Goal: Task Accomplishment & Management: Use online tool/utility

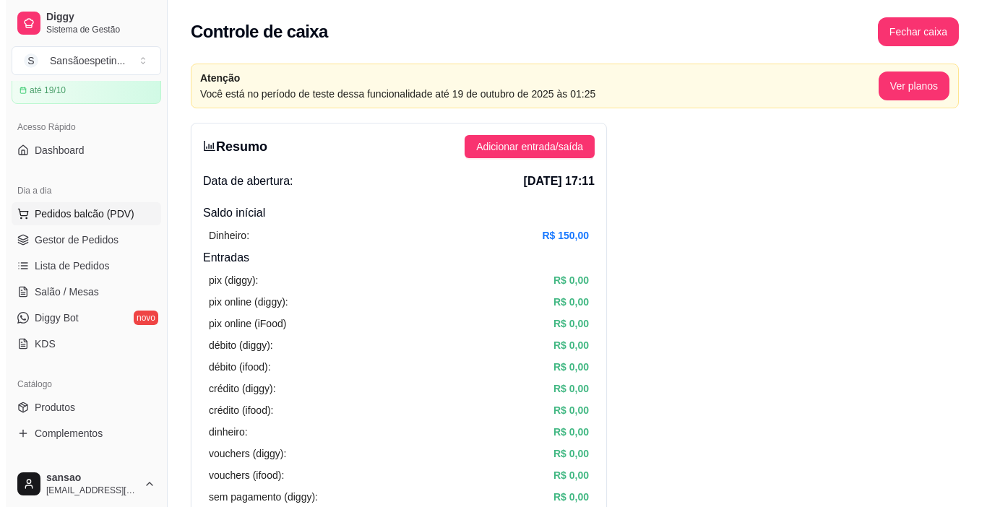
scroll to position [145, 0]
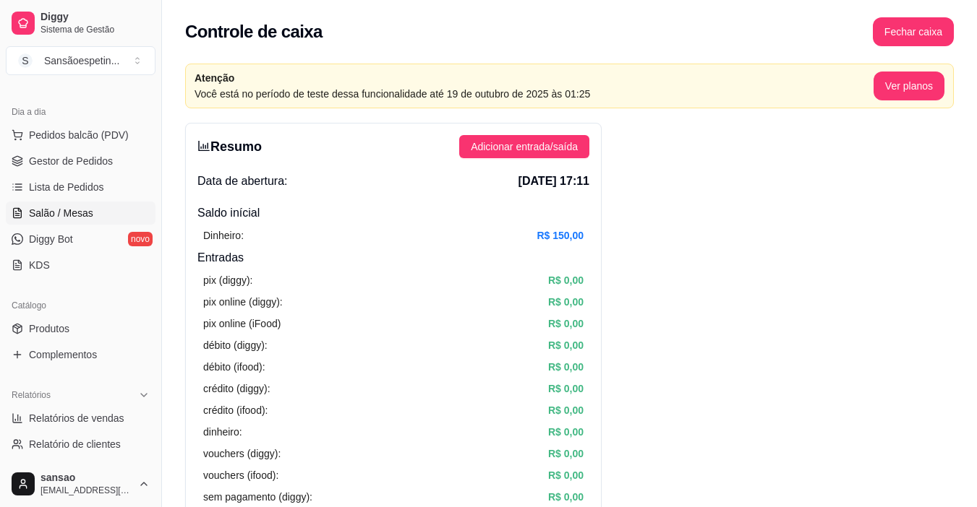
click at [106, 207] on link "Salão / Mesas" at bounding box center [81, 213] width 150 height 23
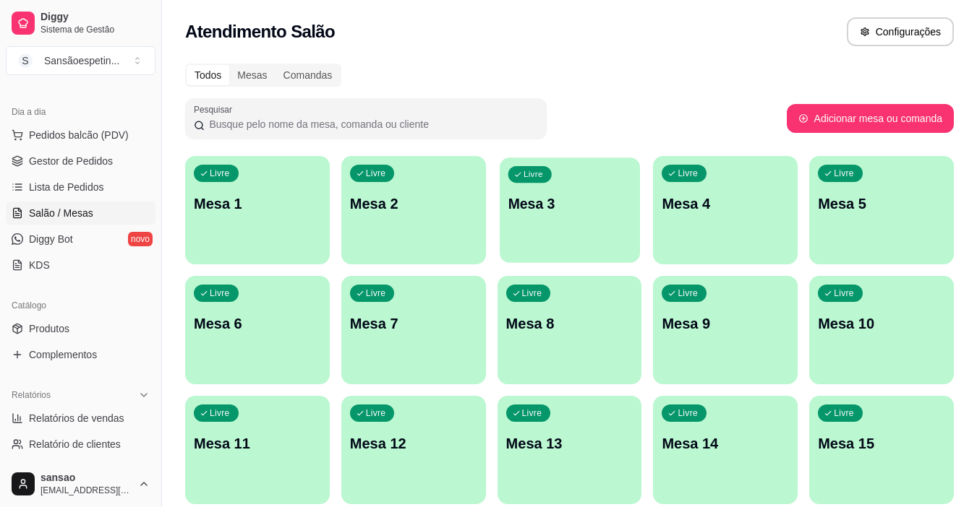
click at [531, 228] on div "Livre Mesa 3" at bounding box center [570, 202] width 140 height 88
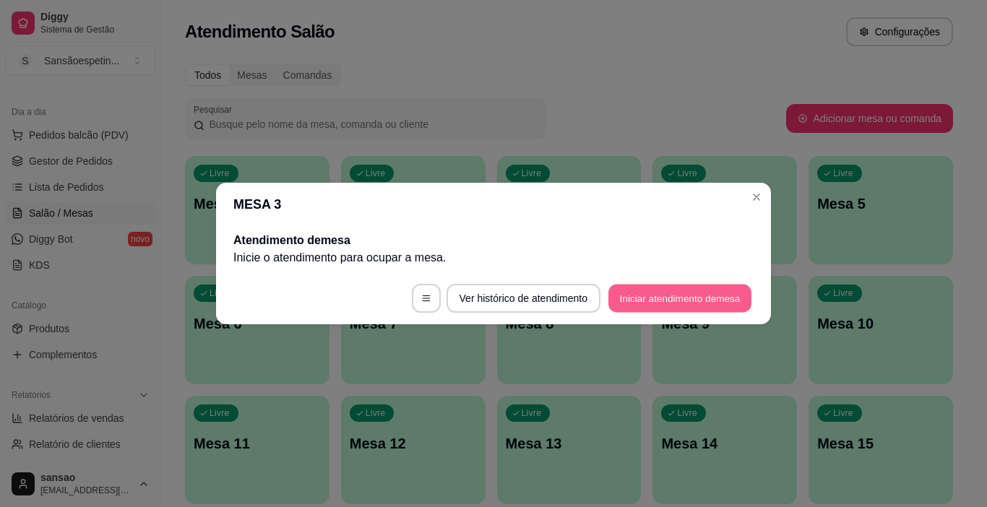
click at [626, 298] on button "Iniciar atendimento de mesa" at bounding box center [680, 299] width 143 height 28
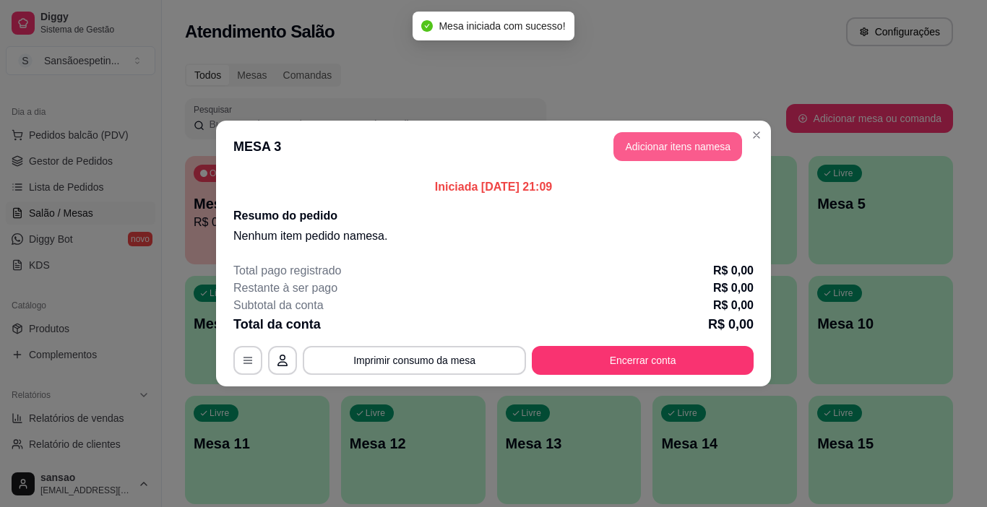
click at [689, 137] on button "Adicionar itens na mesa" at bounding box center [678, 146] width 129 height 29
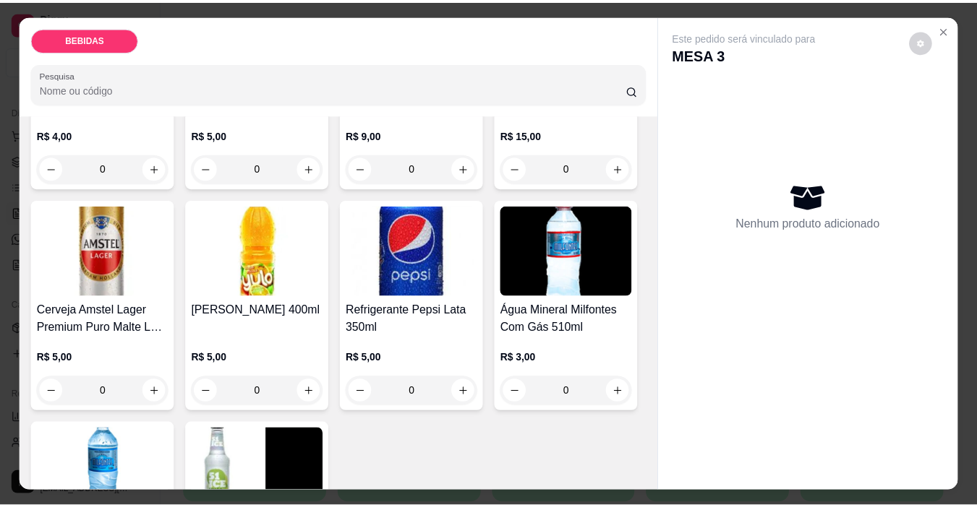
scroll to position [506, 0]
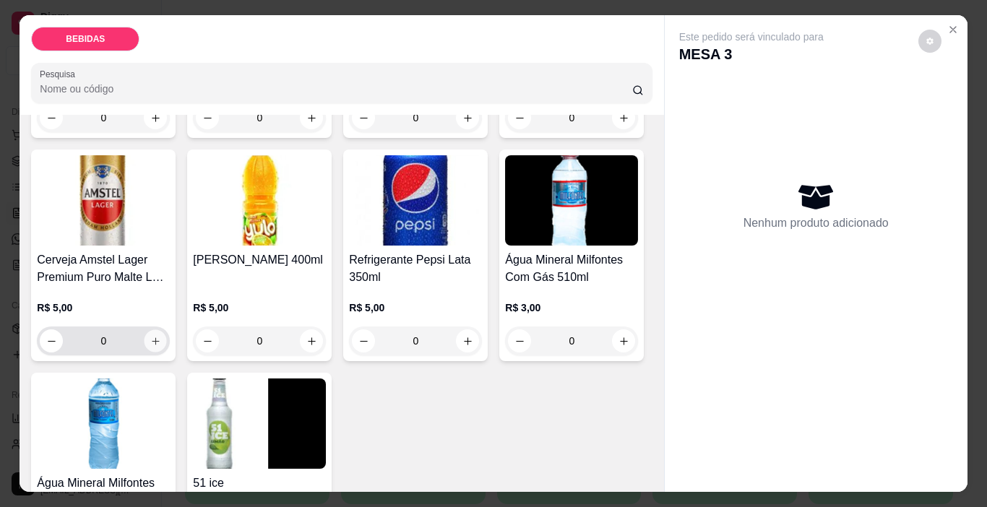
click at [167, 330] on button "increase-product-quantity" at bounding box center [156, 341] width 22 height 22
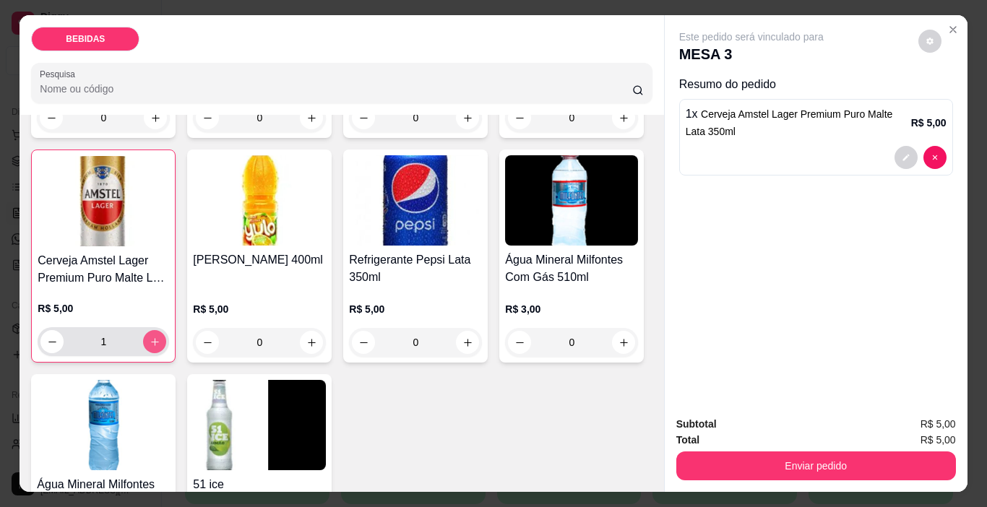
click at [166, 330] on button "increase-product-quantity" at bounding box center [154, 341] width 23 height 23
type input "2"
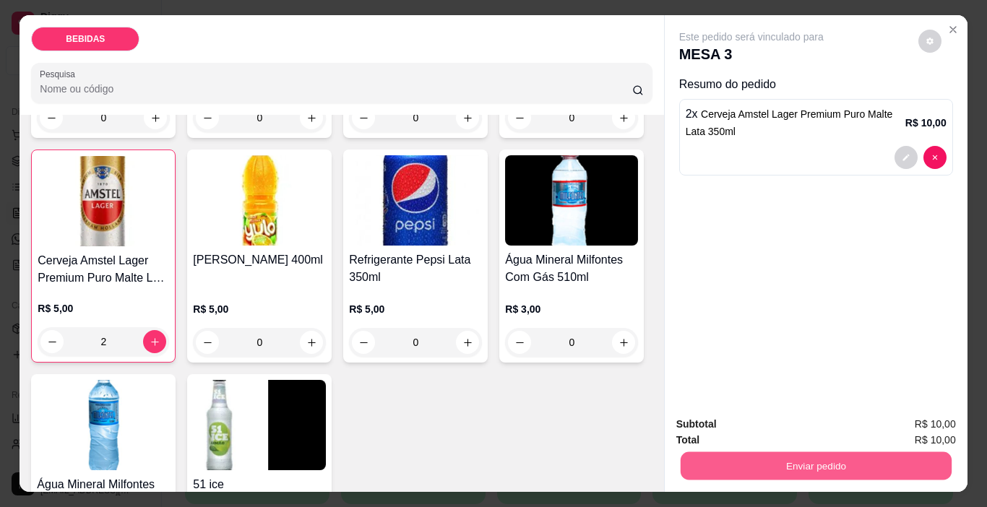
click at [854, 453] on button "Enviar pedido" at bounding box center [815, 467] width 271 height 28
click at [924, 426] on button "Enviar pedido" at bounding box center [919, 424] width 82 height 27
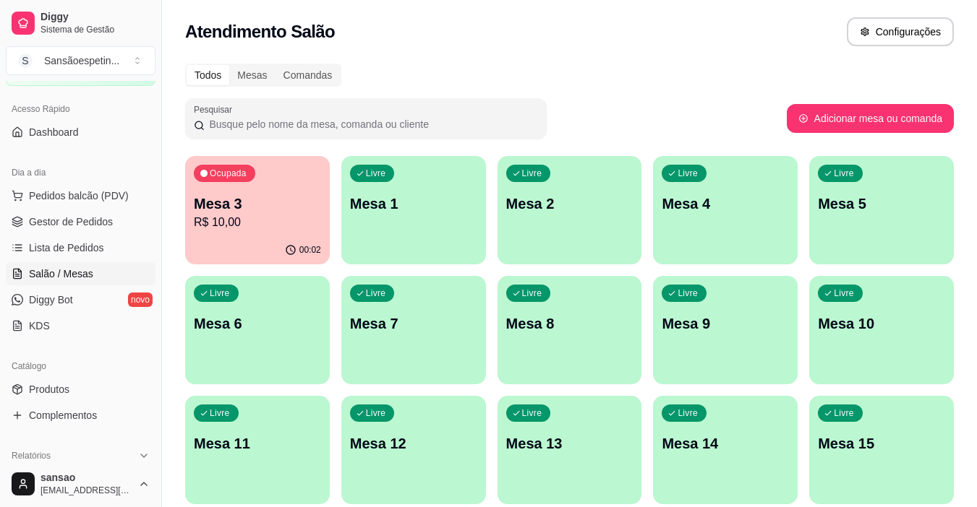
scroll to position [0, 0]
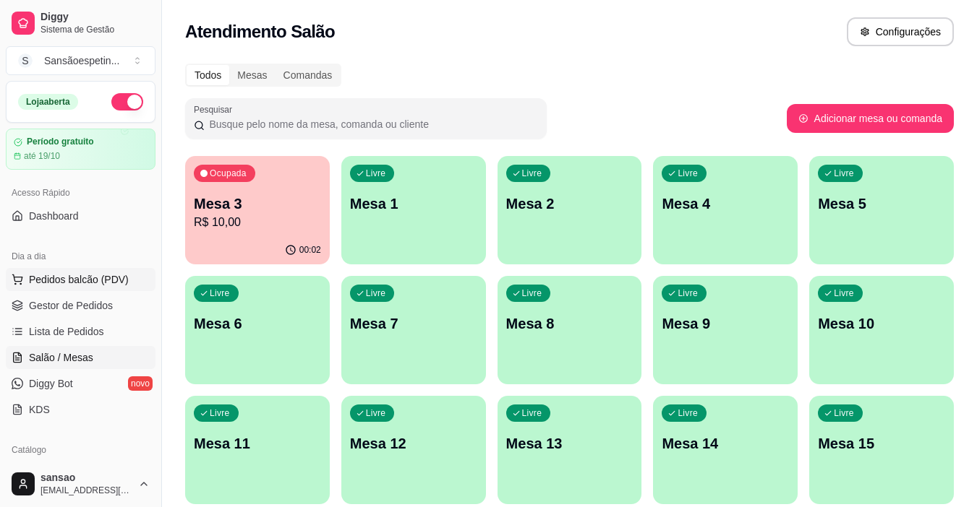
click at [86, 289] on button "Pedidos balcão (PDV)" at bounding box center [81, 279] width 150 height 23
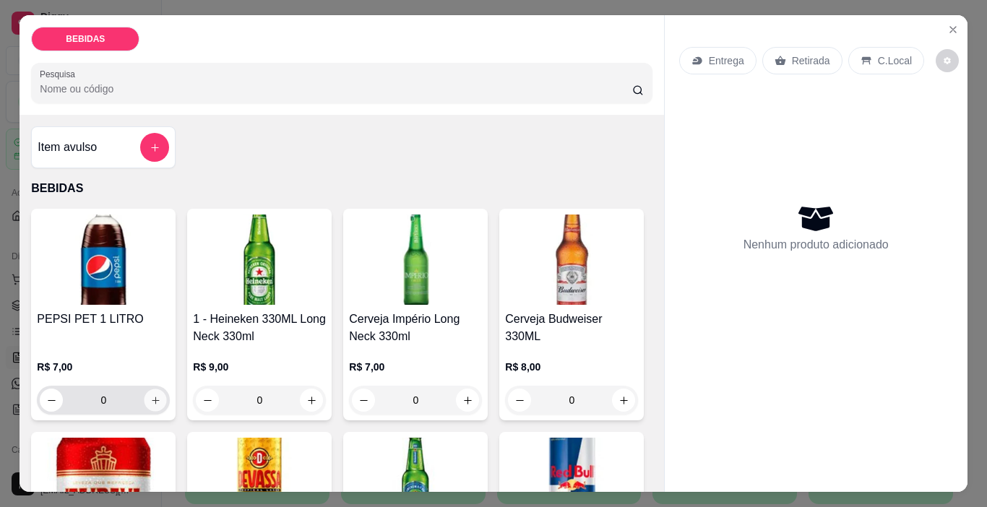
click at [146, 390] on button "increase-product-quantity" at bounding box center [156, 401] width 22 height 22
type input "1"
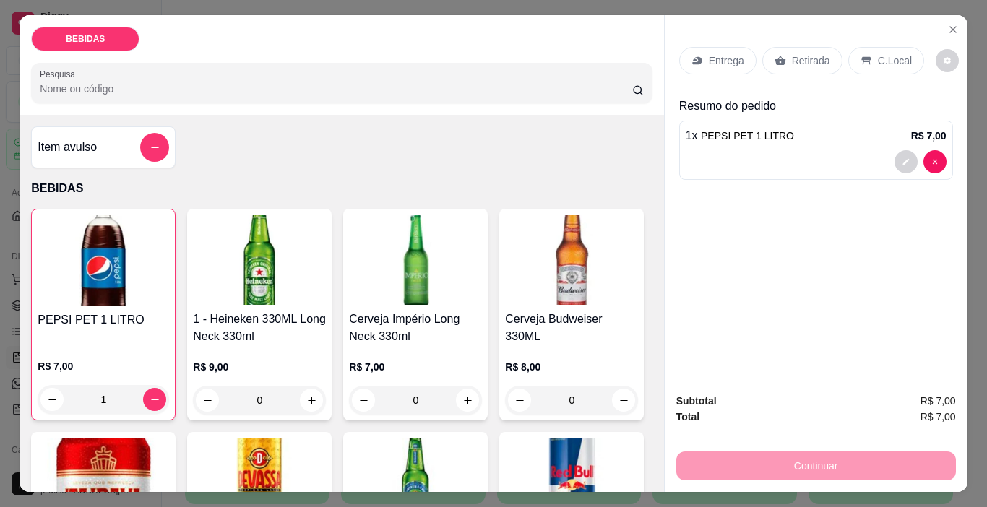
click at [799, 53] on p "Retirada" at bounding box center [811, 60] width 38 height 14
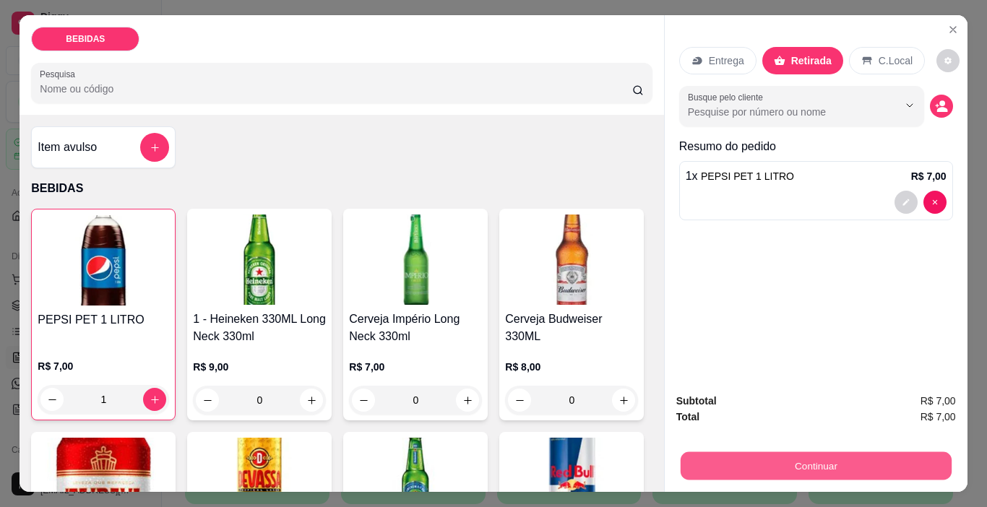
click at [832, 458] on button "Continuar" at bounding box center [815, 467] width 271 height 28
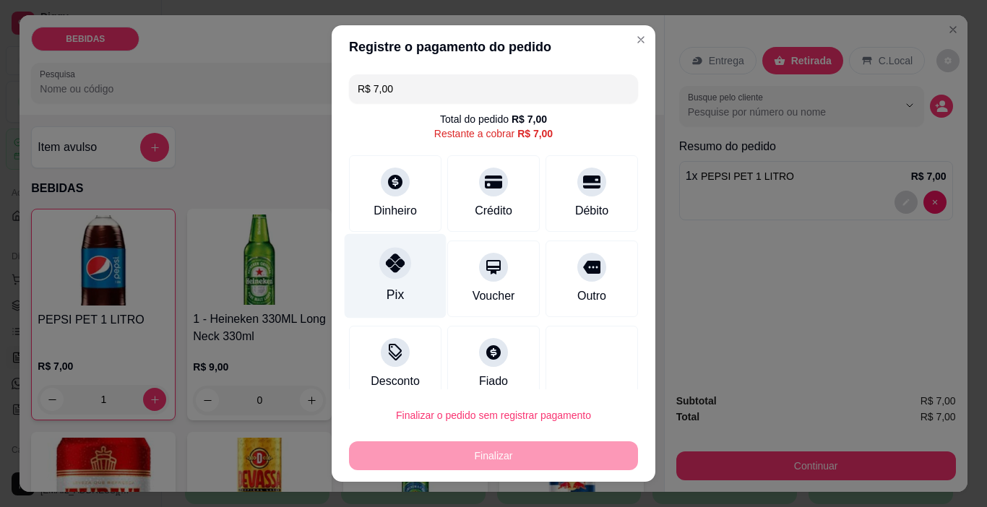
click at [374, 289] on div "Pix" at bounding box center [396, 276] width 102 height 85
type input "R$ 0,00"
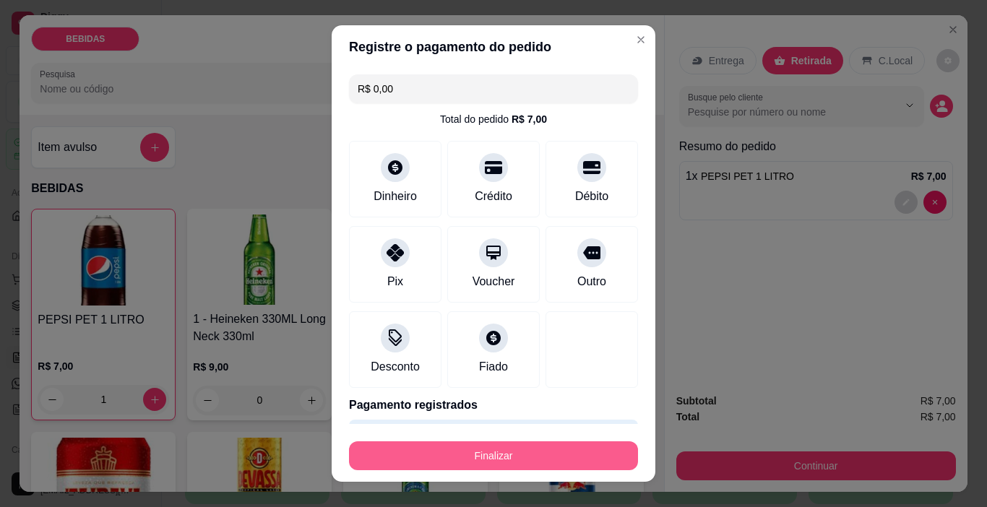
click at [455, 461] on button "Finalizar" at bounding box center [493, 456] width 289 height 29
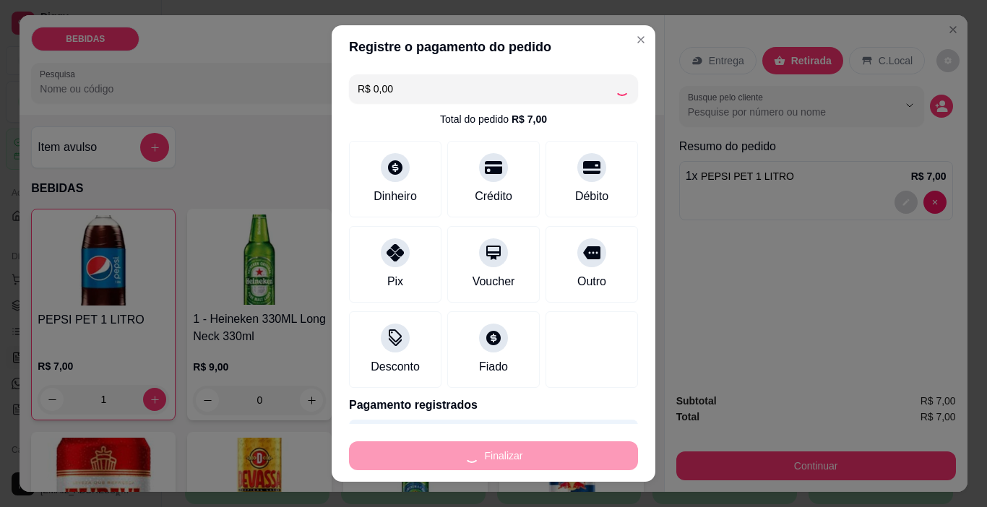
type input "0"
type input "-R$ 7,00"
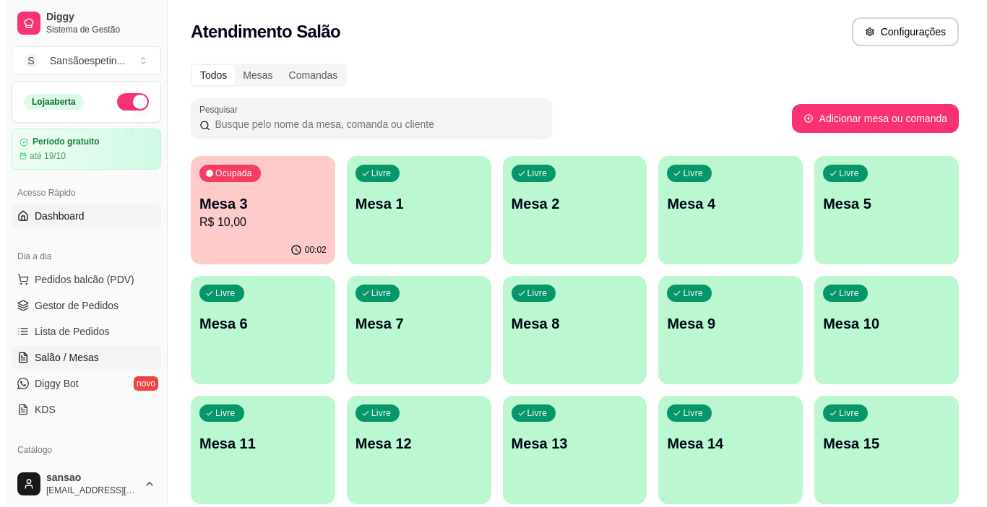
scroll to position [72, 0]
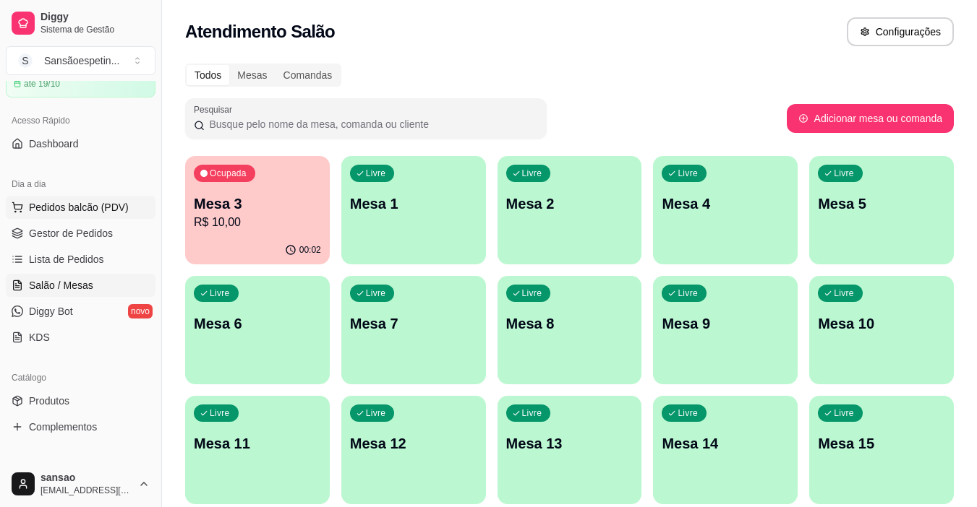
click at [63, 216] on button "Pedidos balcão (PDV)" at bounding box center [81, 207] width 150 height 23
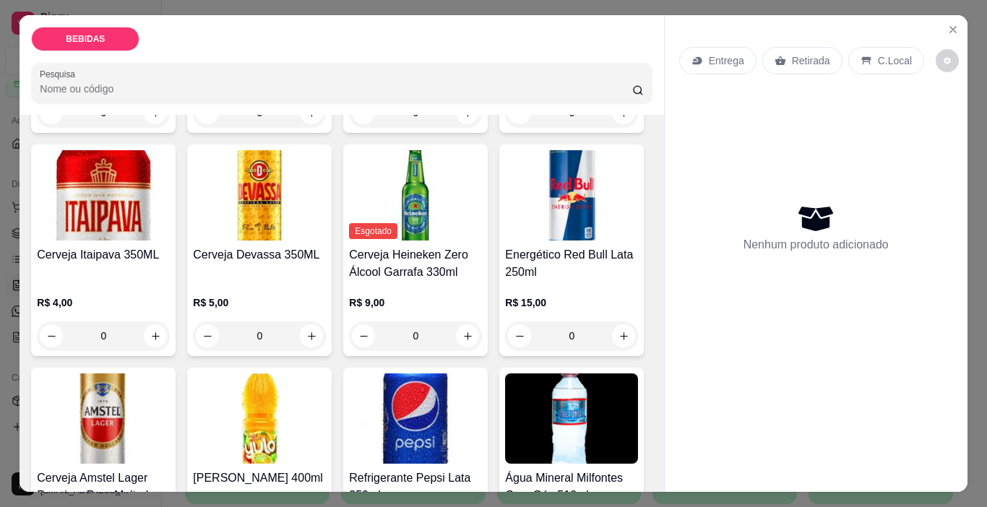
scroll to position [289, 0]
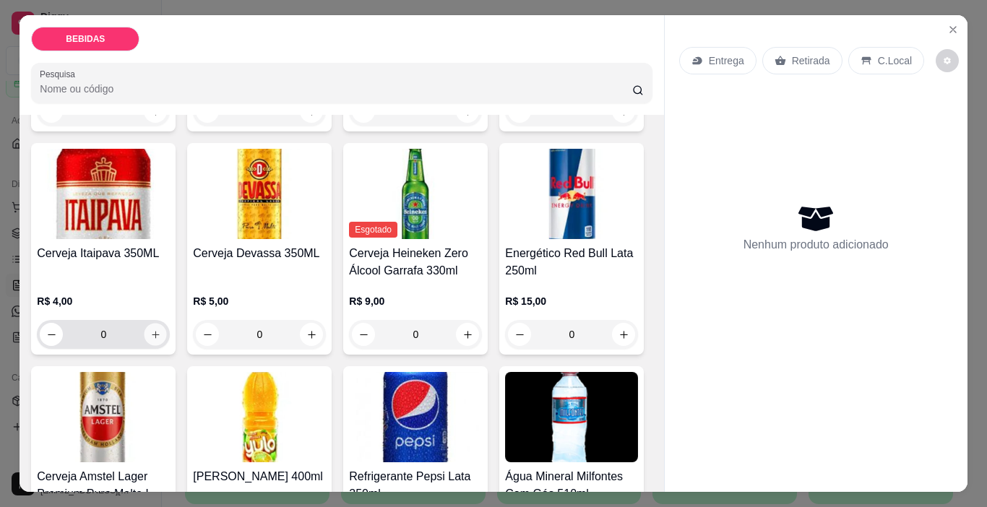
click at [167, 324] on button "increase-product-quantity" at bounding box center [156, 335] width 22 height 22
type input "1"
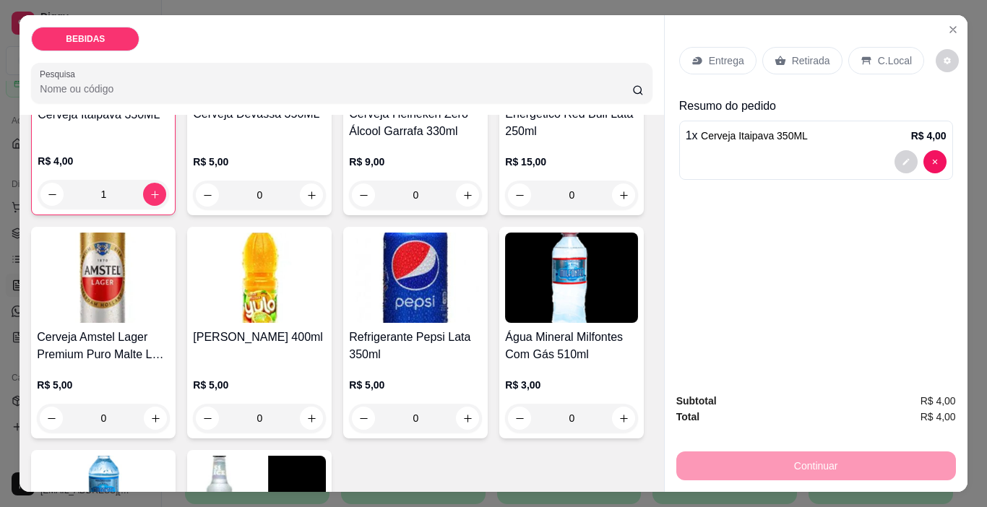
scroll to position [434, 0]
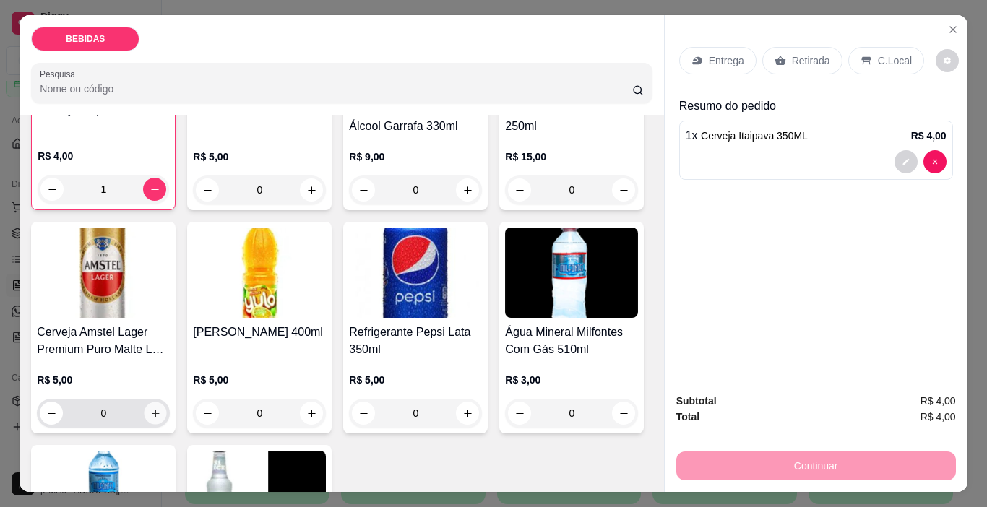
click at [159, 410] on icon "increase-product-quantity" at bounding box center [155, 413] width 7 height 7
type input "1"
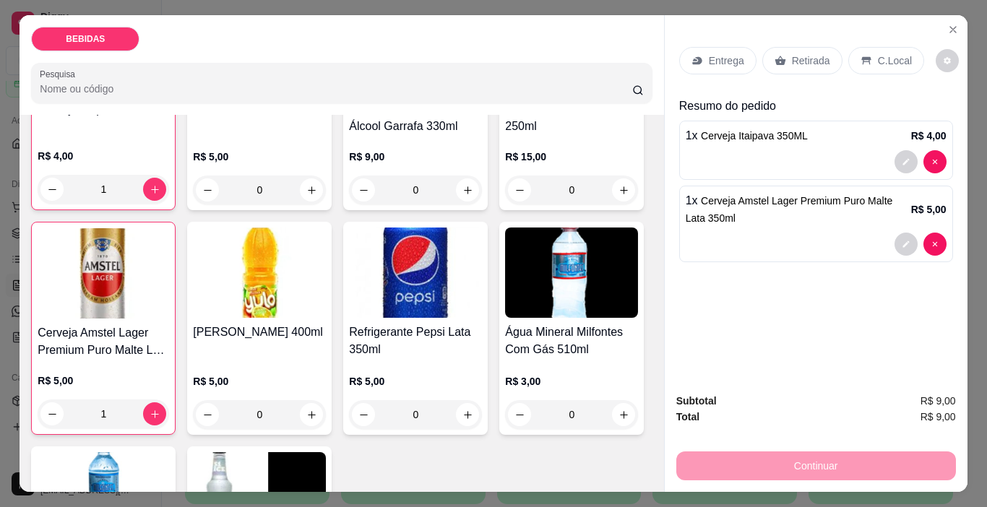
click at [802, 53] on p "Retirada" at bounding box center [811, 60] width 38 height 14
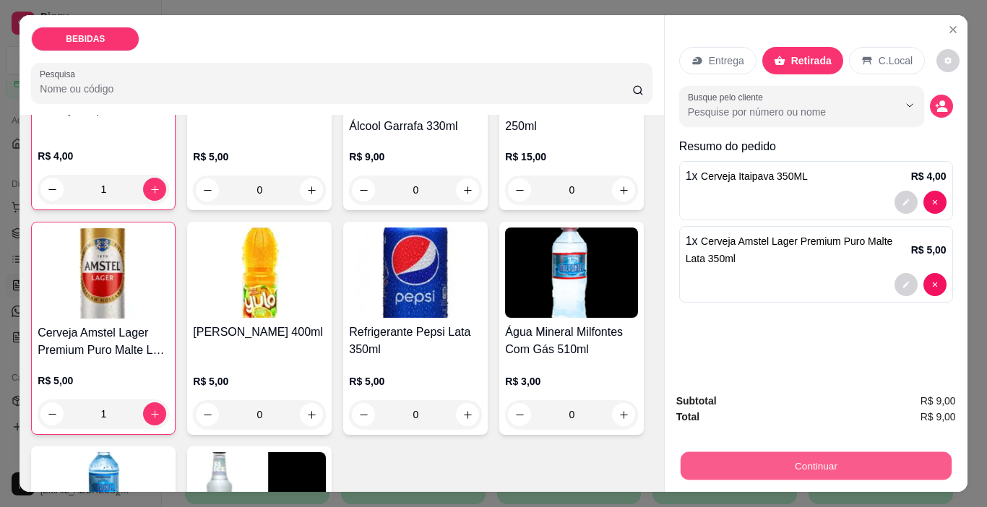
click at [768, 454] on button "Continuar" at bounding box center [815, 467] width 271 height 28
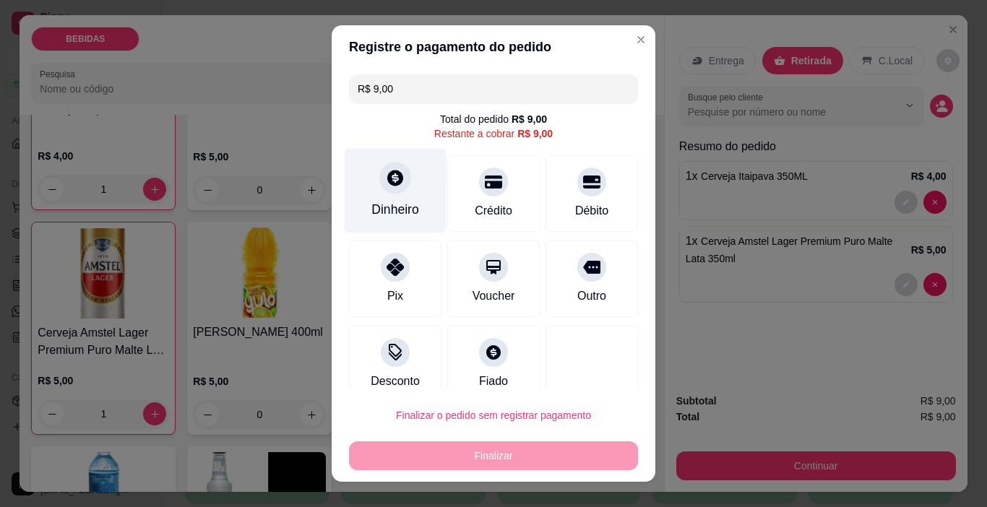
click at [373, 202] on div "Dinheiro" at bounding box center [396, 209] width 48 height 19
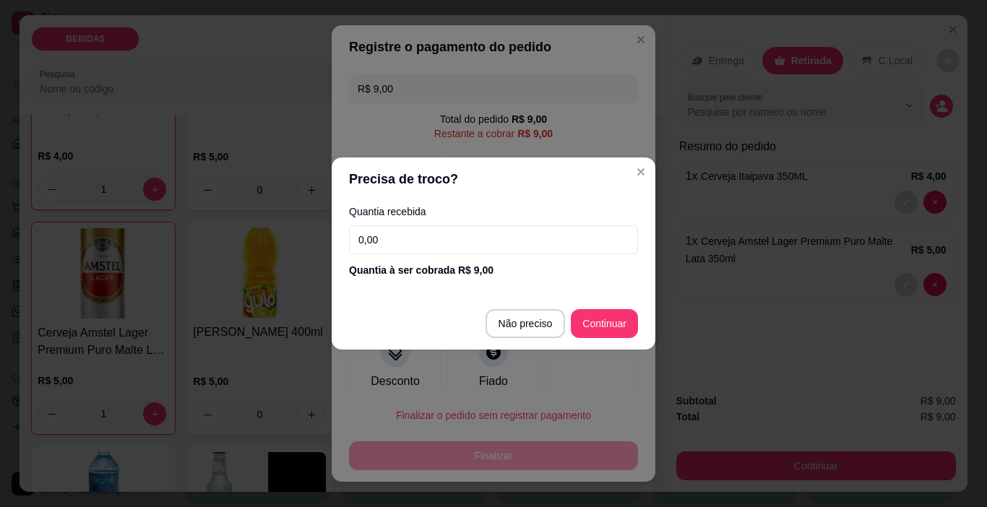
click at [583, 242] on input "0,00" at bounding box center [493, 240] width 289 height 29
type input "9,00"
type input "R$ 0,00"
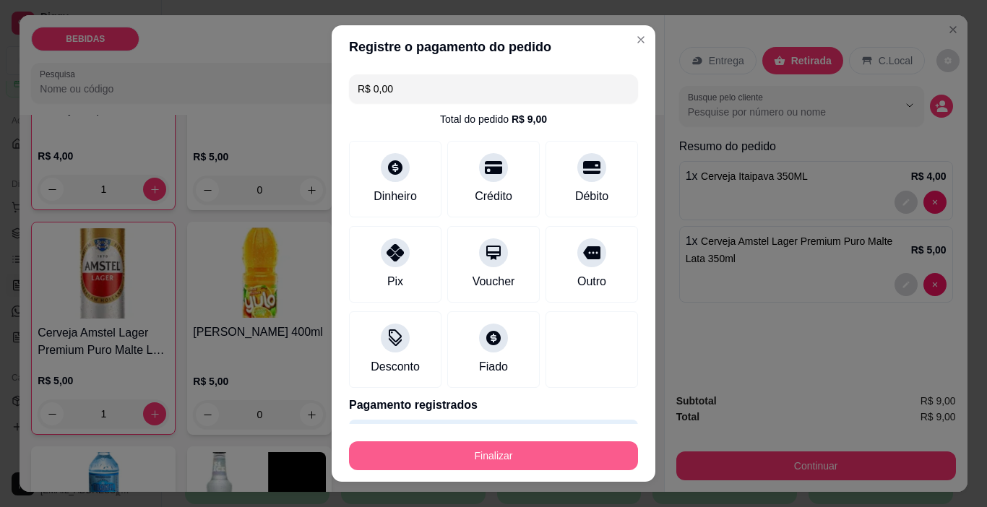
click at [565, 463] on button "Finalizar" at bounding box center [493, 456] width 289 height 29
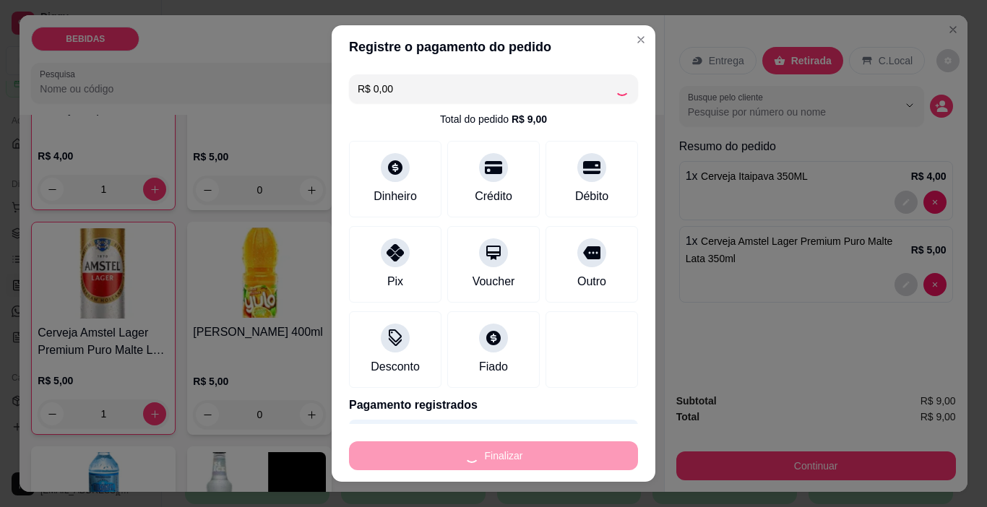
type input "0"
type input "-R$ 9,00"
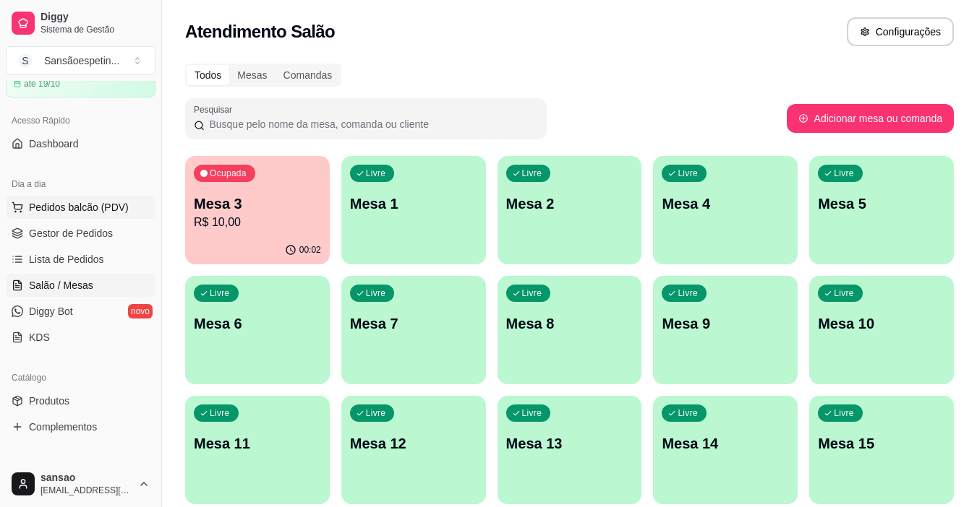
click at [81, 216] on button "Pedidos balcão (PDV)" at bounding box center [81, 207] width 150 height 23
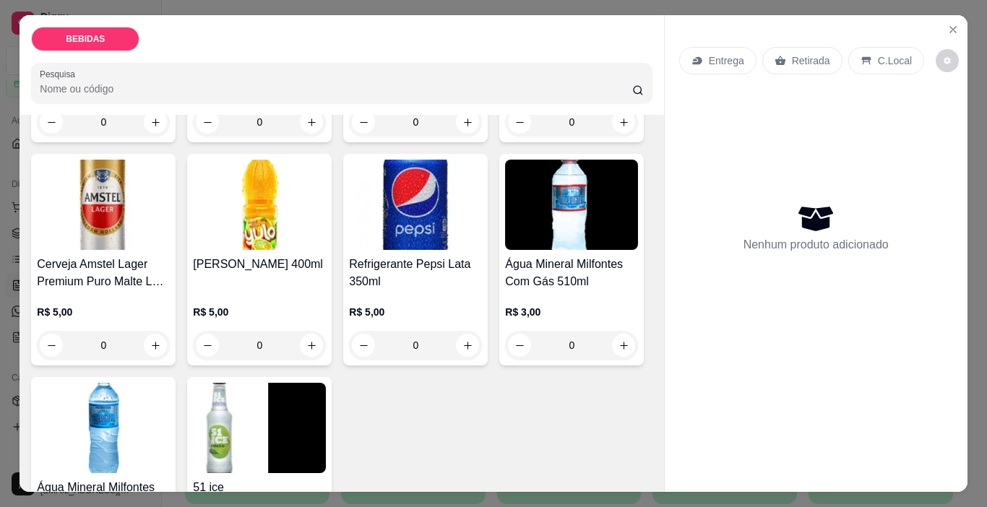
scroll to position [506, 0]
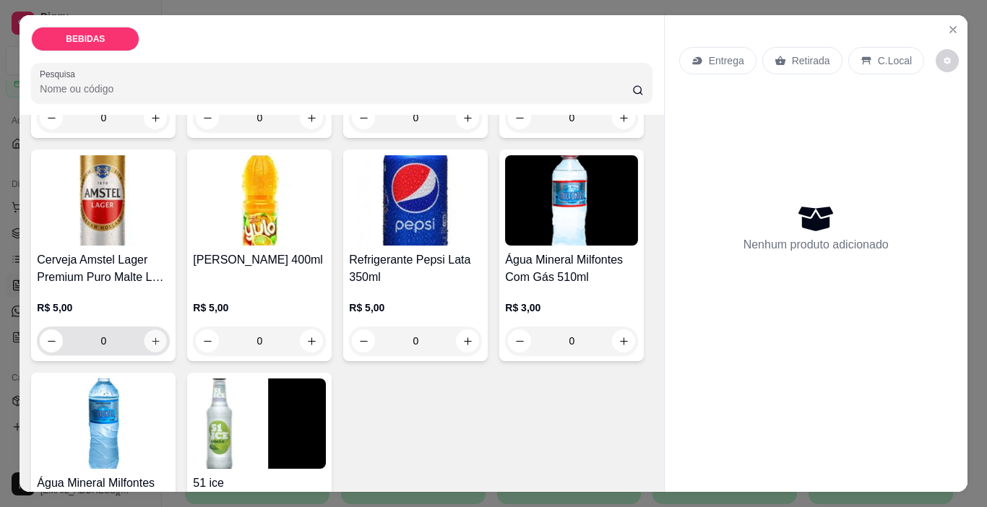
click at [167, 330] on button "increase-product-quantity" at bounding box center [156, 341] width 22 height 22
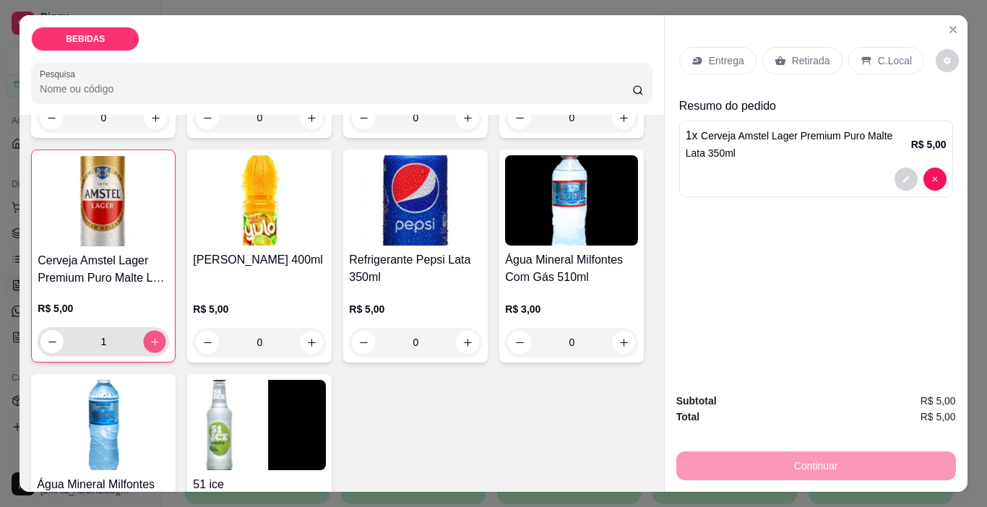
click at [166, 331] on button "increase-product-quantity" at bounding box center [155, 342] width 22 height 22
type input "2"
click at [795, 53] on p "Retirada" at bounding box center [811, 60] width 38 height 14
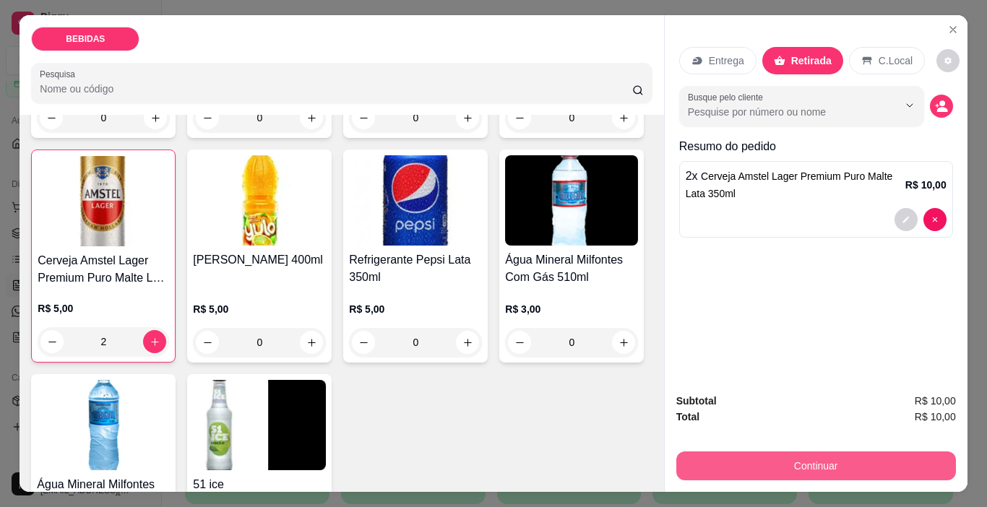
click at [816, 460] on button "Continuar" at bounding box center [817, 466] width 280 height 29
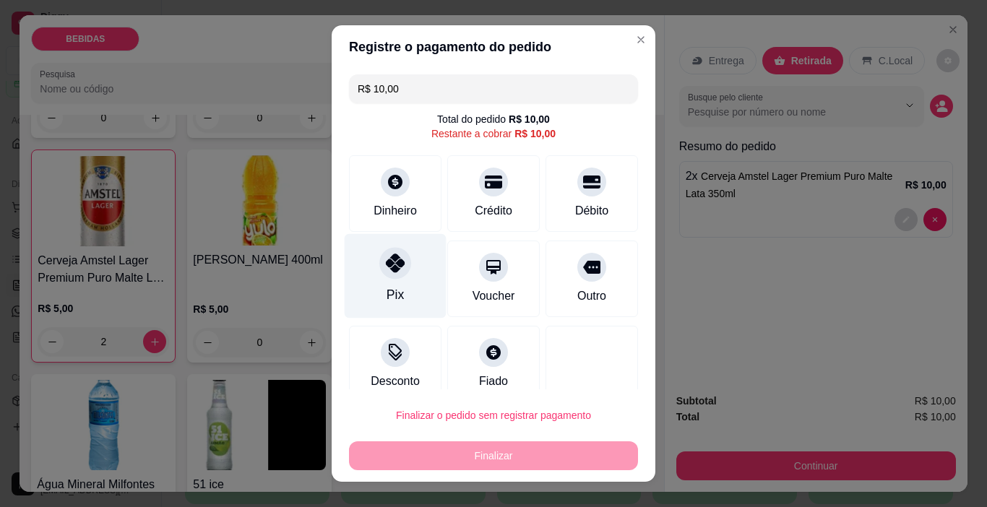
click at [380, 270] on div at bounding box center [396, 264] width 32 height 32
type input "R$ 0,00"
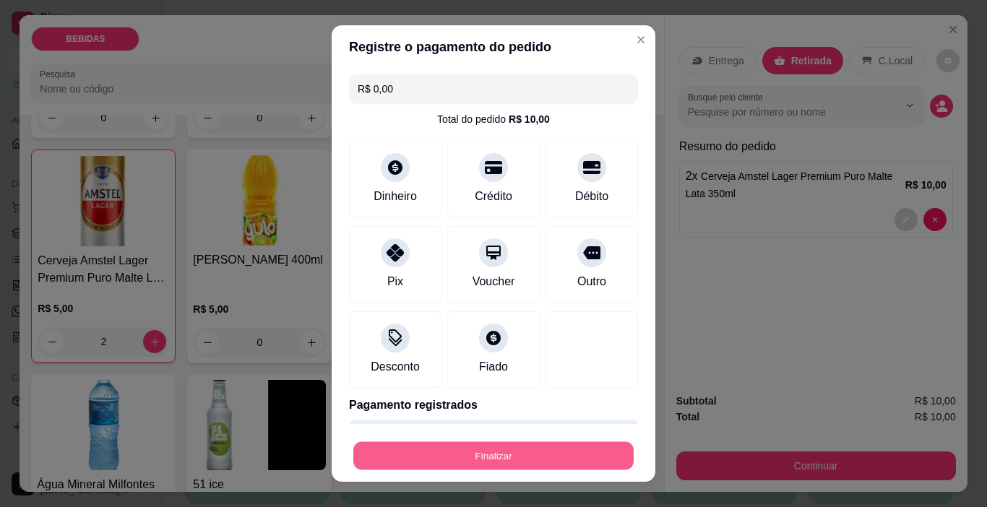
click at [567, 459] on button "Finalizar" at bounding box center [493, 456] width 280 height 28
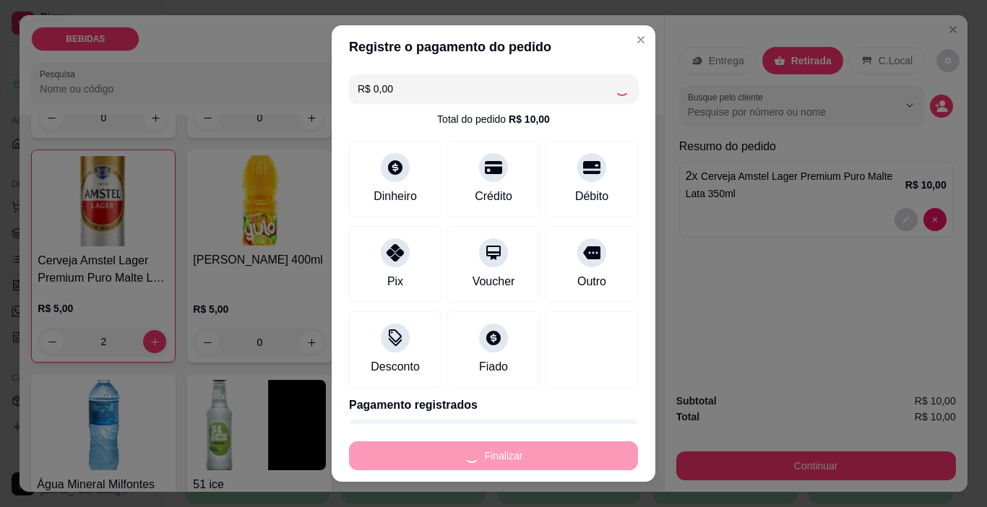
type input "0"
type input "-R$ 10,00"
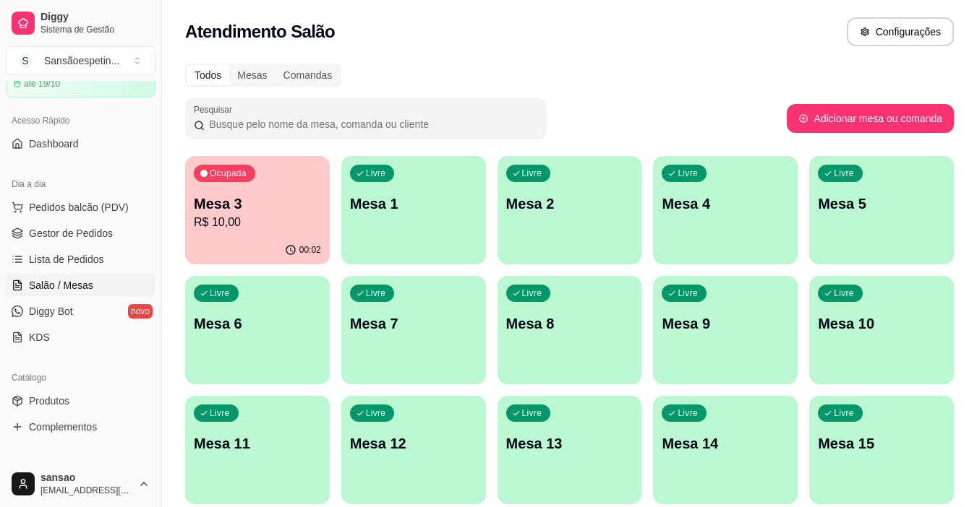
click at [246, 195] on p "Mesa 3" at bounding box center [257, 204] width 127 height 20
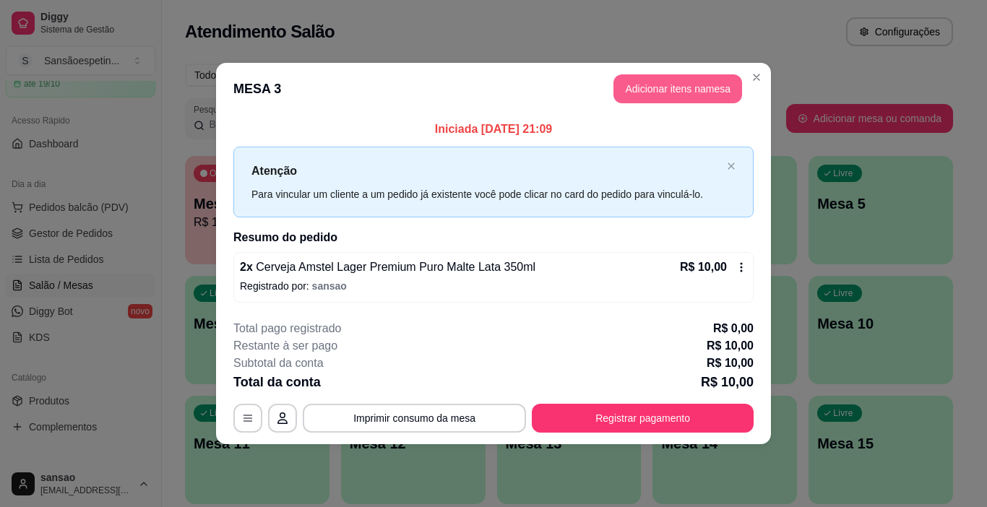
click at [672, 87] on button "Adicionar itens na mesa" at bounding box center [678, 88] width 129 height 29
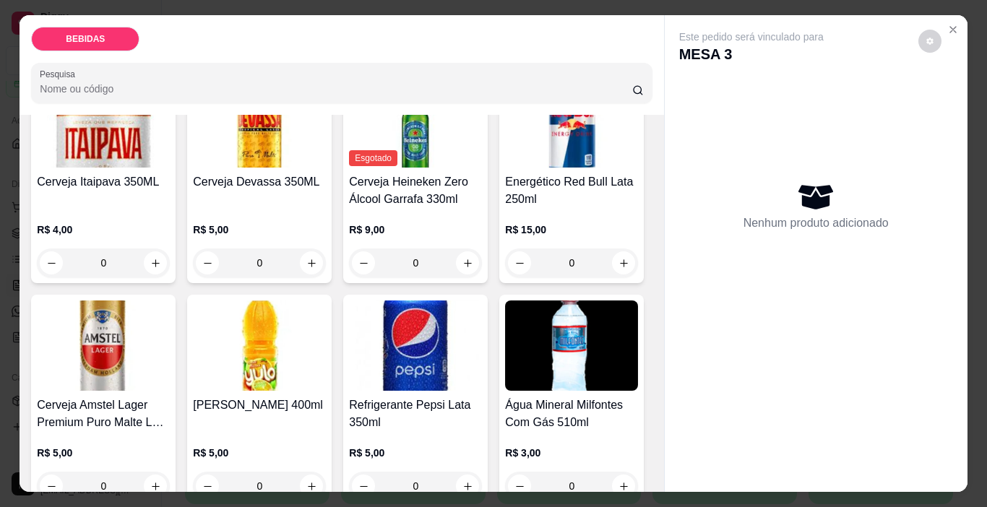
scroll to position [361, 0]
click at [167, 475] on button "increase-product-quantity" at bounding box center [156, 486] width 22 height 22
type input "1"
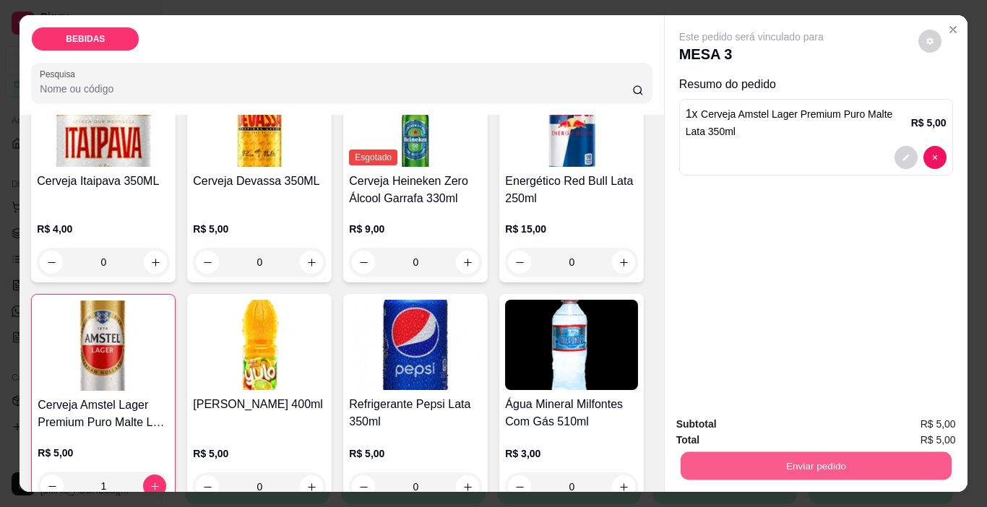
click at [820, 457] on button "Enviar pedido" at bounding box center [815, 467] width 271 height 28
click at [914, 424] on button "Enviar pedido" at bounding box center [919, 424] width 80 height 27
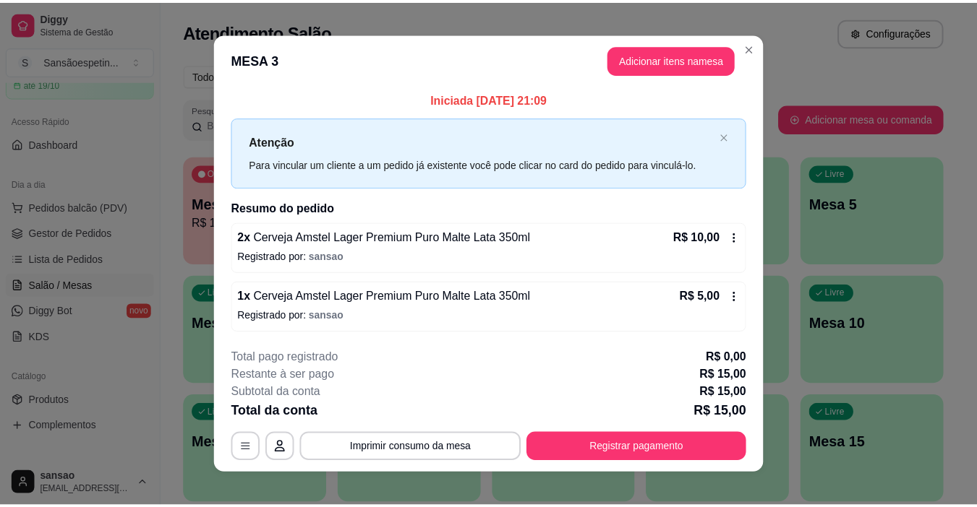
scroll to position [13, 0]
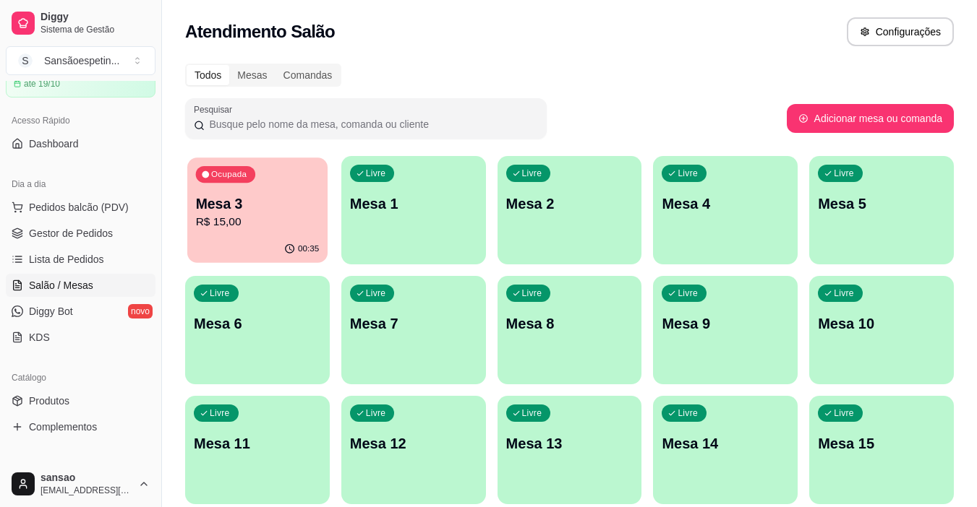
click at [273, 236] on div "00:35" at bounding box center [257, 249] width 140 height 27
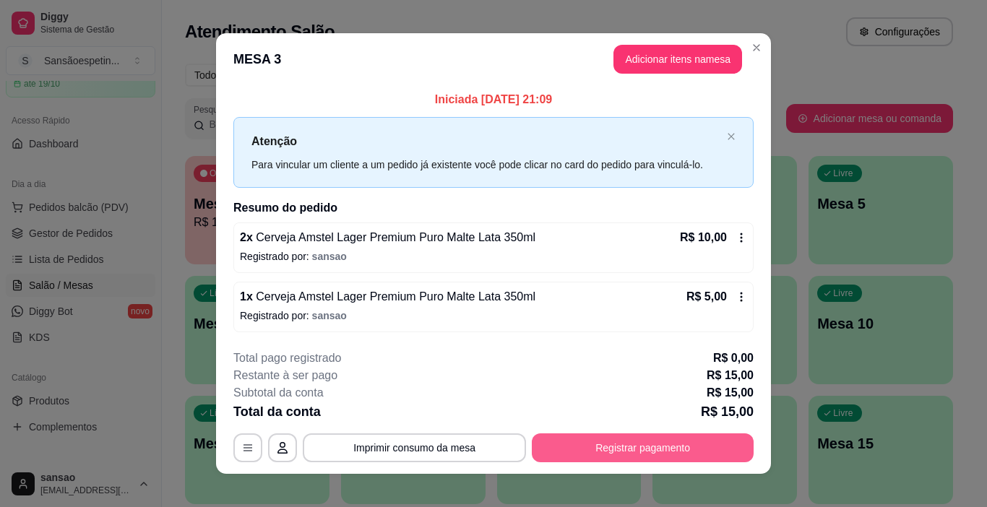
click at [622, 452] on button "Registrar pagamento" at bounding box center [643, 448] width 222 height 29
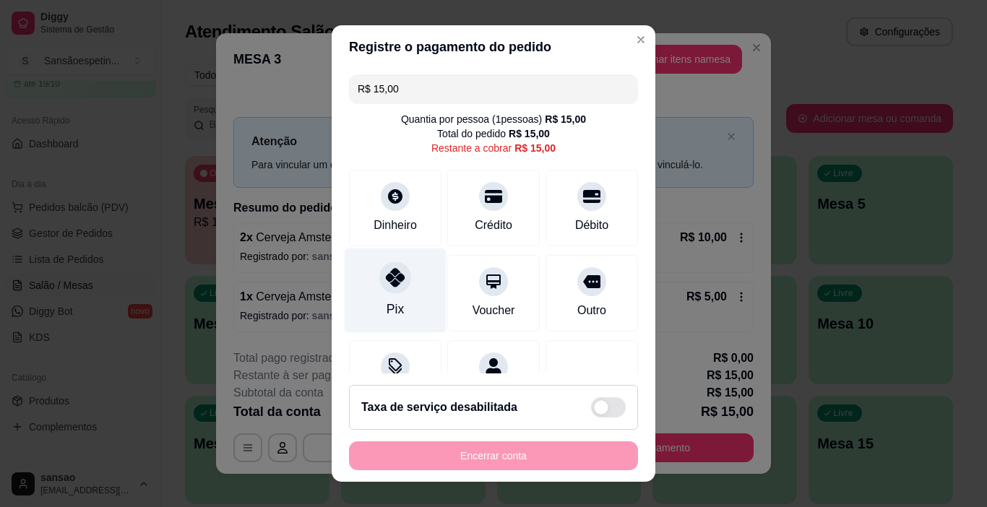
click at [377, 291] on div "Pix" at bounding box center [396, 291] width 102 height 85
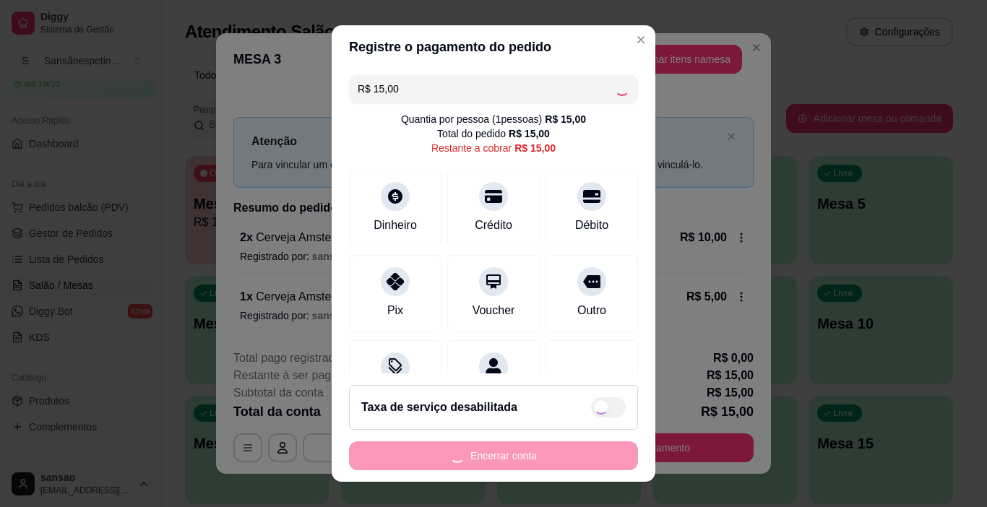
type input "R$ 0,00"
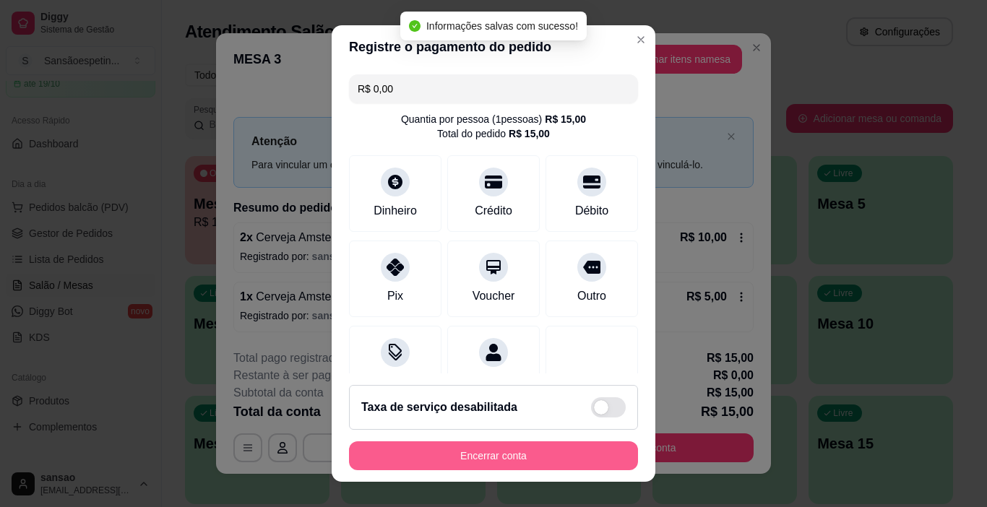
click at [491, 450] on button "Encerrar conta" at bounding box center [493, 456] width 289 height 29
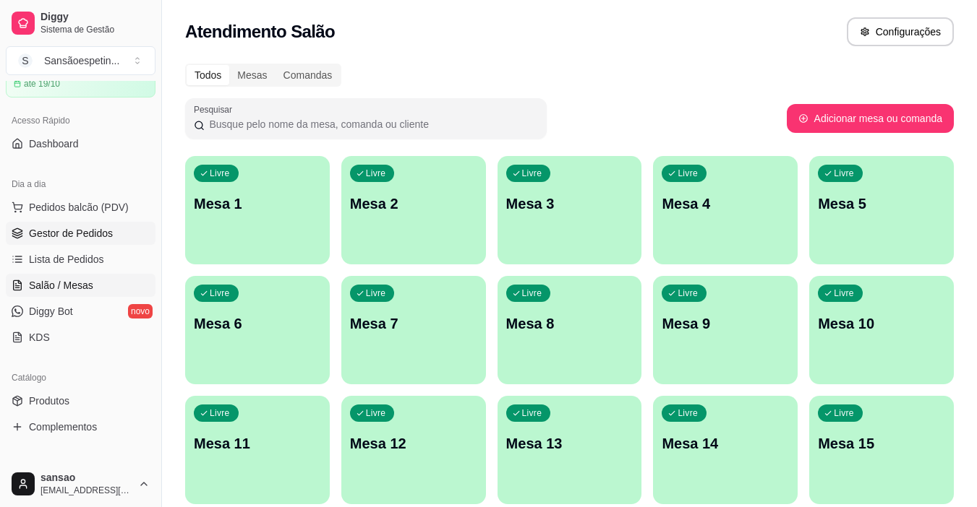
click at [82, 226] on link "Gestor de Pedidos" at bounding box center [81, 233] width 150 height 23
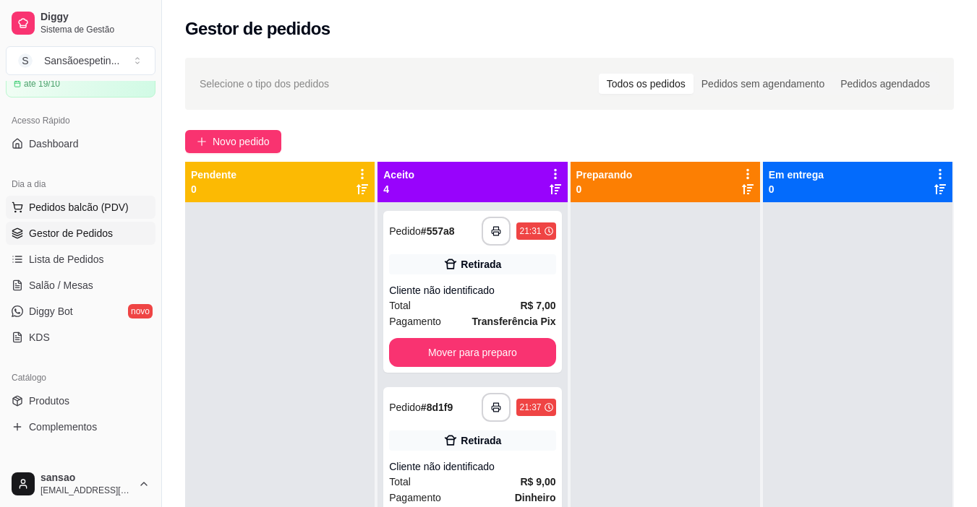
click at [77, 207] on span "Pedidos balcão (PDV)" at bounding box center [79, 207] width 100 height 14
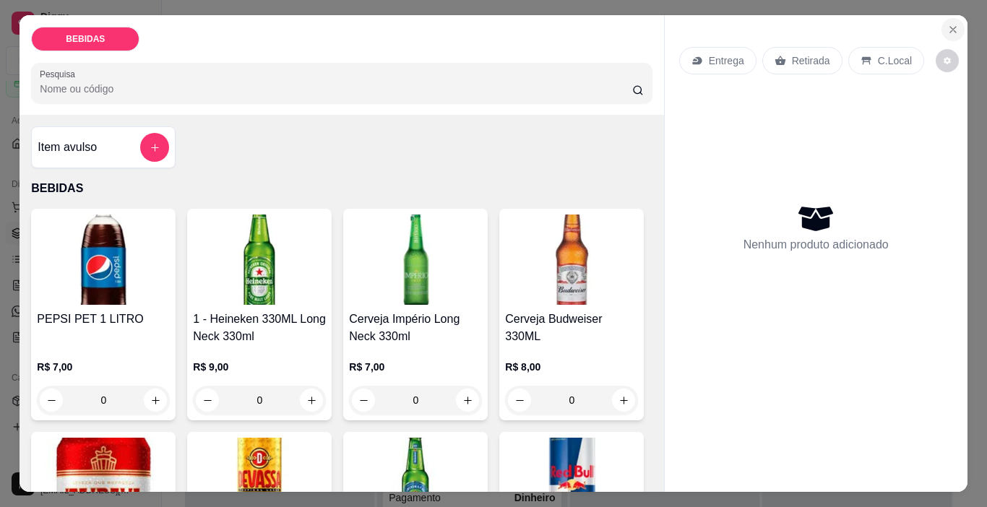
click at [951, 27] on icon "Close" at bounding box center [954, 30] width 6 height 6
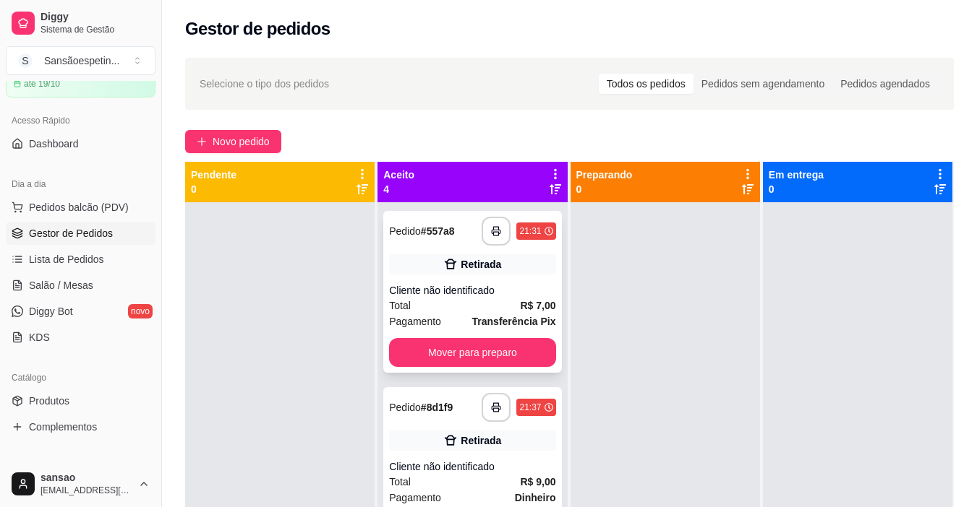
scroll to position [72, 0]
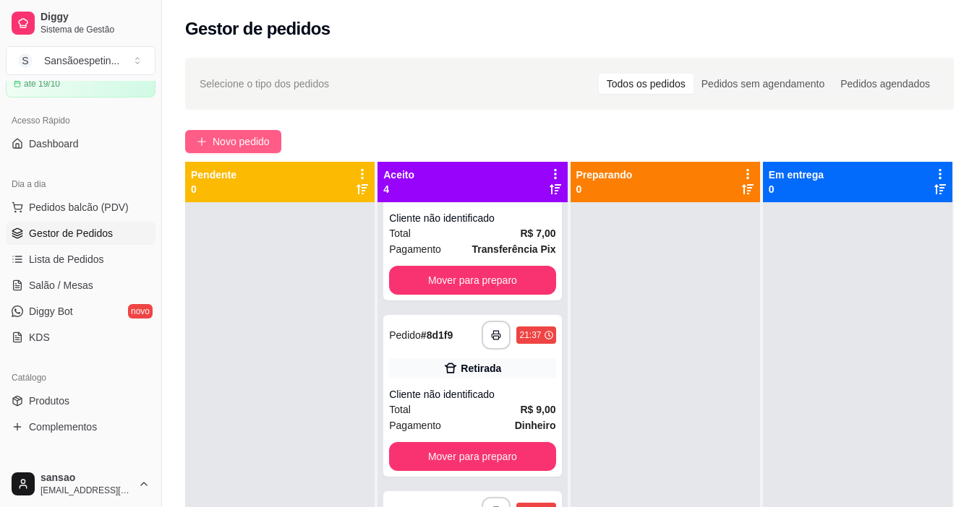
click at [258, 145] on span "Novo pedido" at bounding box center [241, 142] width 57 height 16
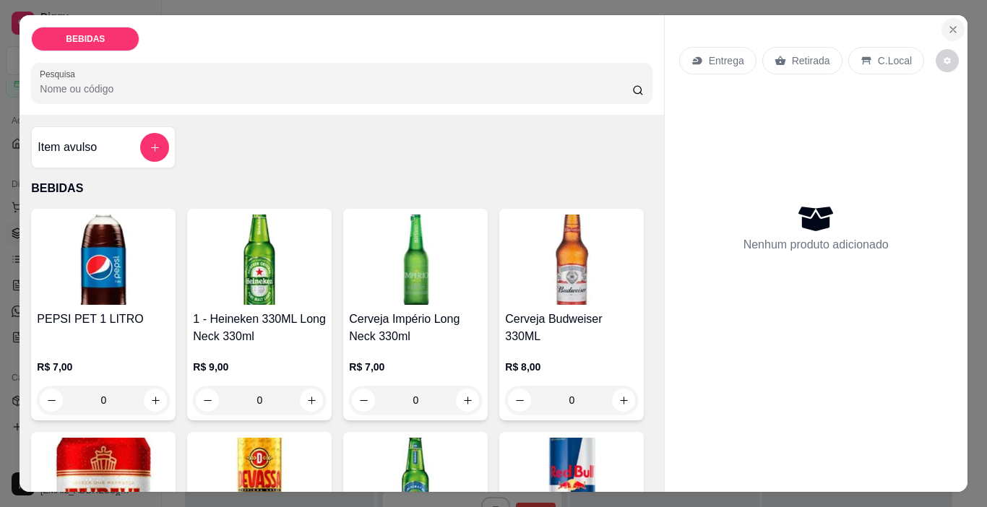
click at [948, 25] on icon "Close" at bounding box center [954, 30] width 12 height 12
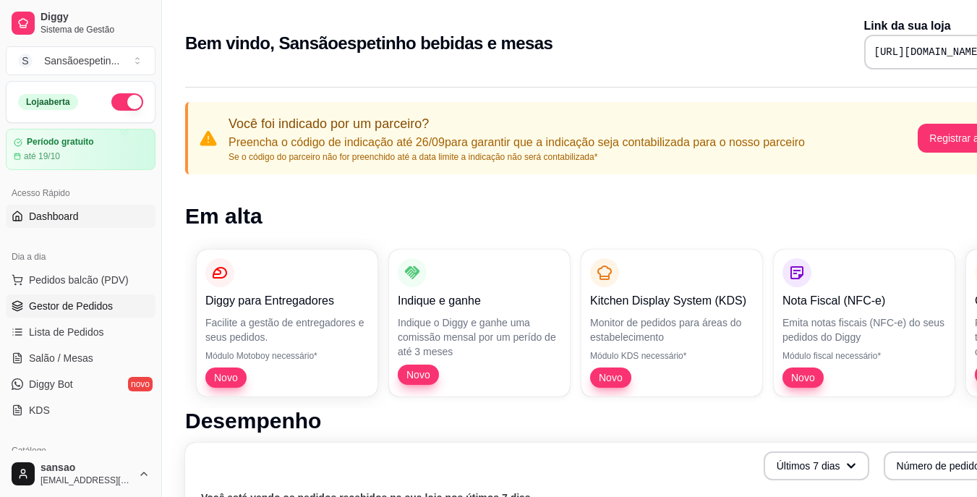
click at [101, 309] on span "Gestor de Pedidos" at bounding box center [71, 306] width 84 height 14
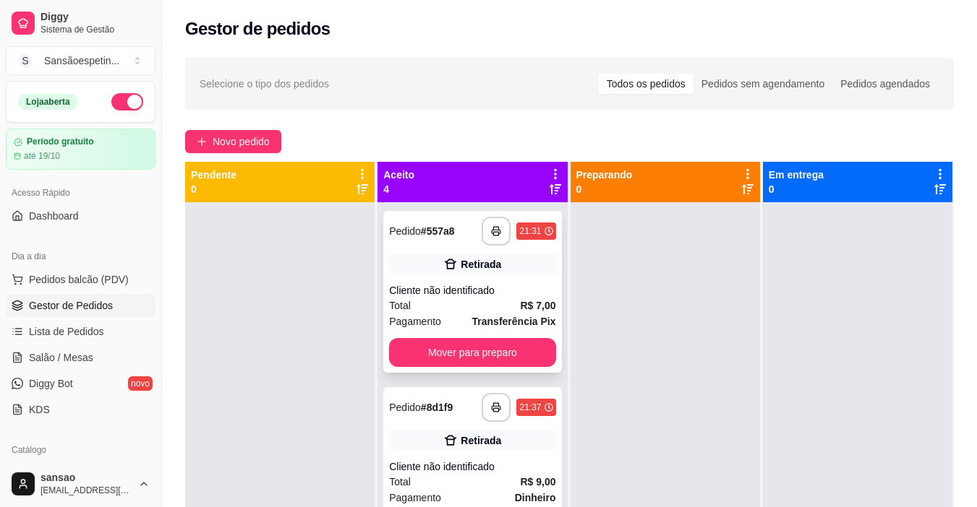
click at [508, 277] on div "**********" at bounding box center [472, 292] width 178 height 162
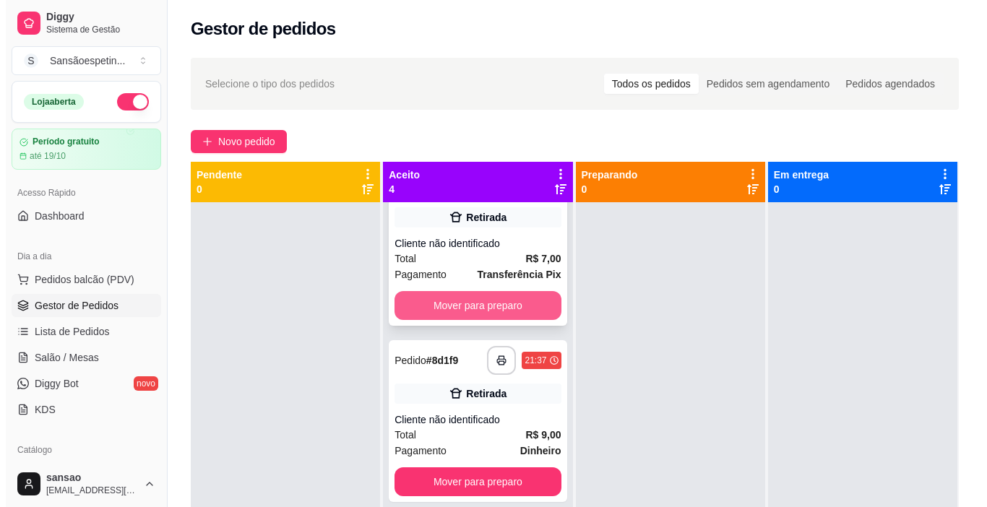
scroll to position [72, 0]
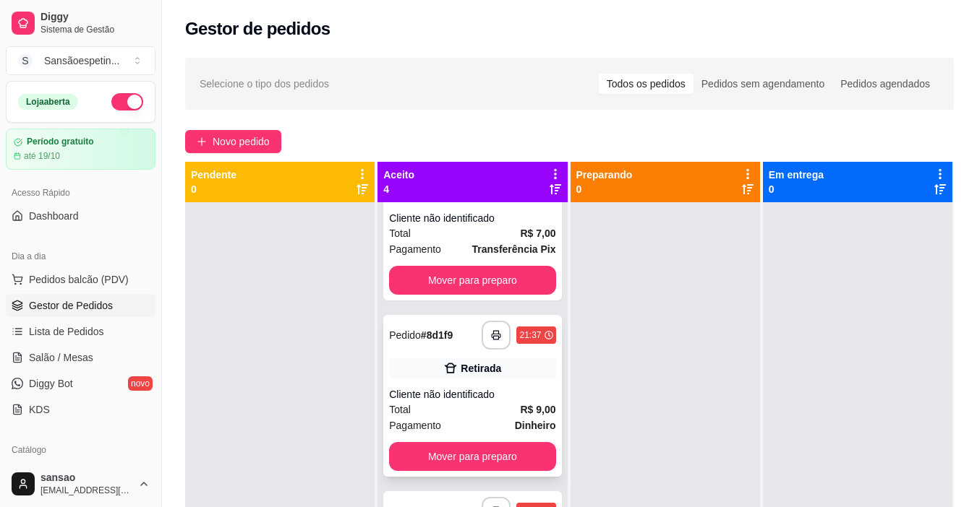
click at [458, 358] on div "**********" at bounding box center [472, 396] width 178 height 162
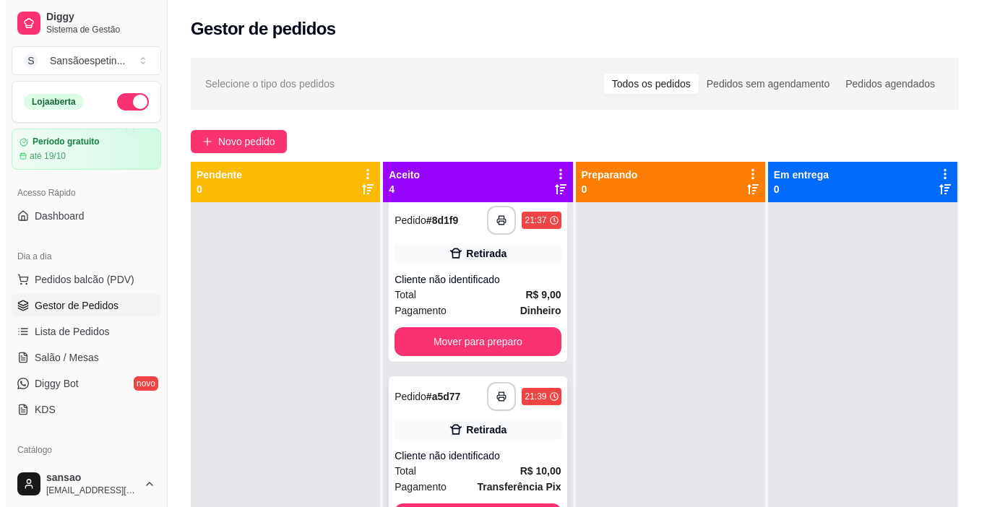
scroll to position [213, 0]
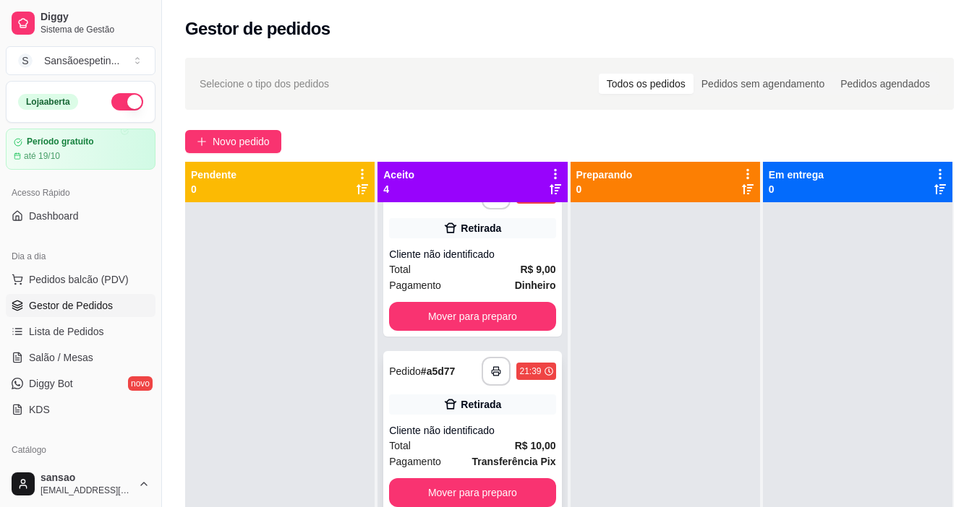
click at [502, 393] on div "**********" at bounding box center [472, 432] width 178 height 162
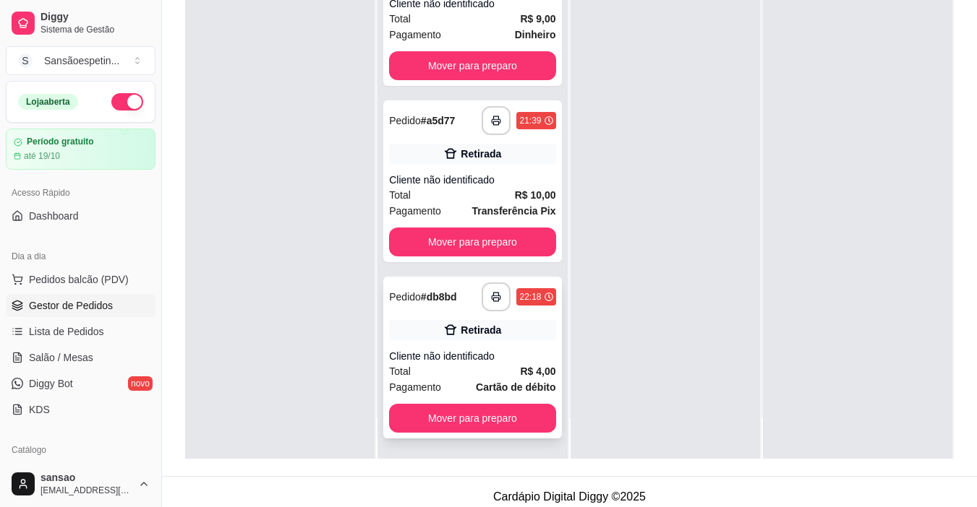
scroll to position [220, 0]
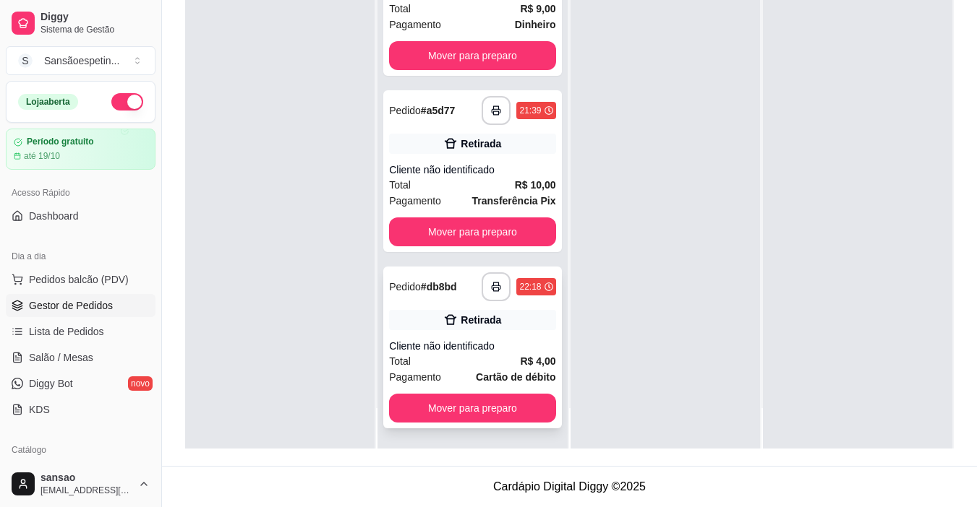
click at [466, 337] on div "**********" at bounding box center [472, 348] width 178 height 162
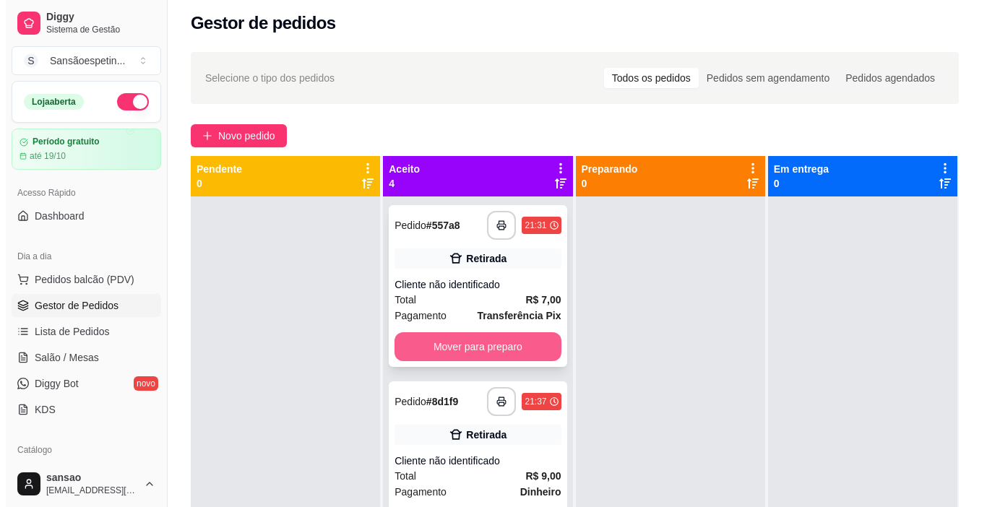
scroll to position [0, 0]
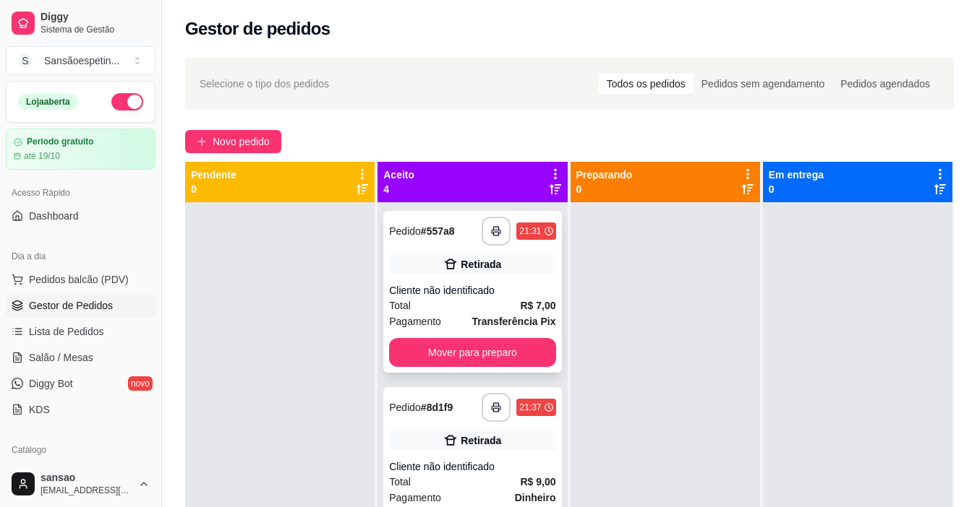
click at [473, 286] on div "Cliente não identificado" at bounding box center [472, 290] width 166 height 14
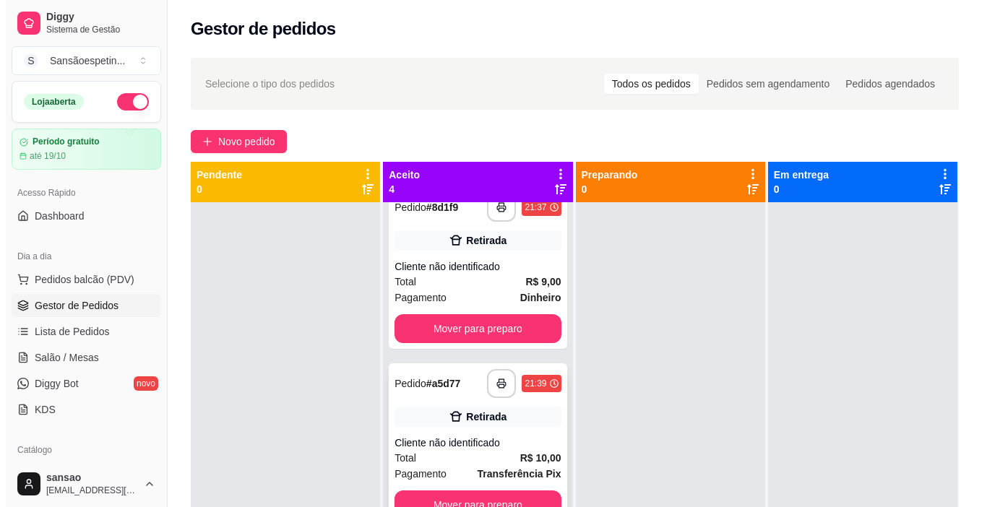
scroll to position [213, 0]
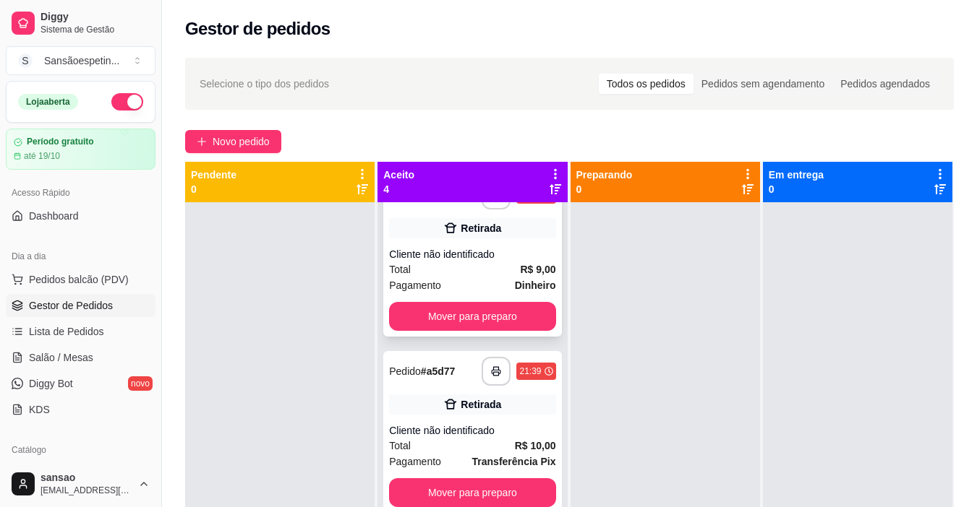
click at [452, 281] on div "Pagamento Dinheiro" at bounding box center [472, 286] width 166 height 16
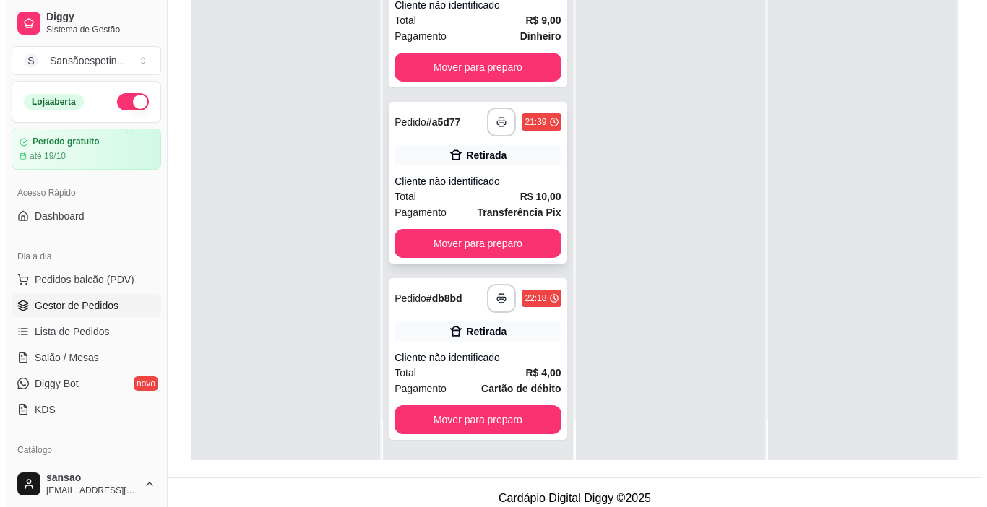
scroll to position [217, 0]
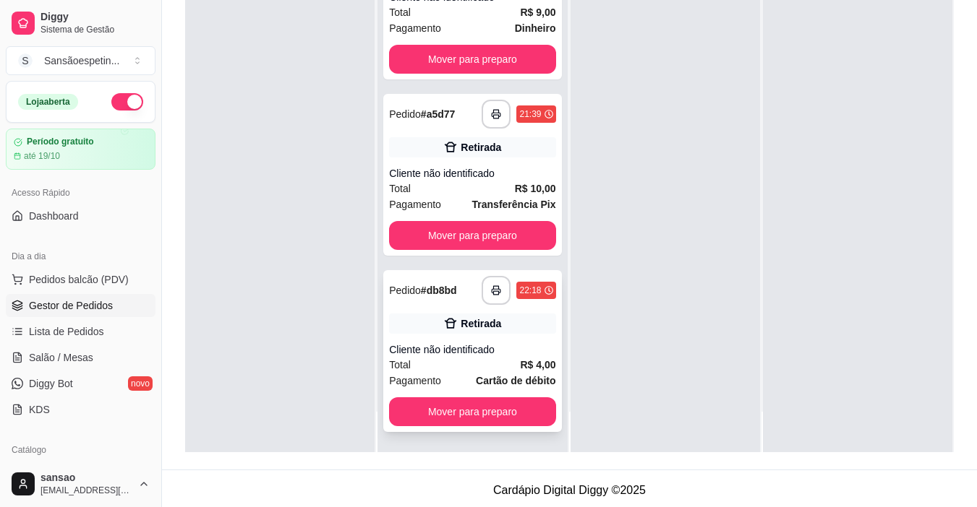
click at [449, 335] on div "**********" at bounding box center [472, 351] width 178 height 162
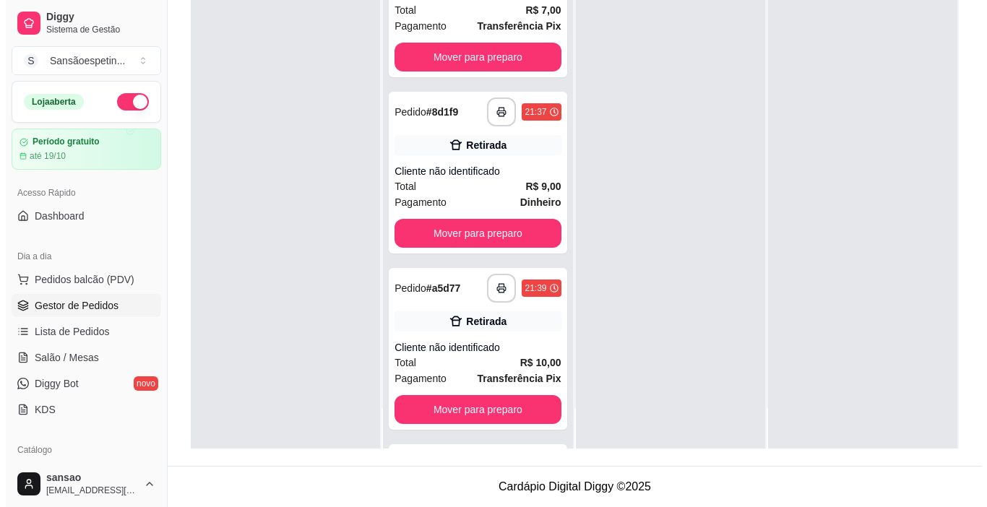
scroll to position [0, 0]
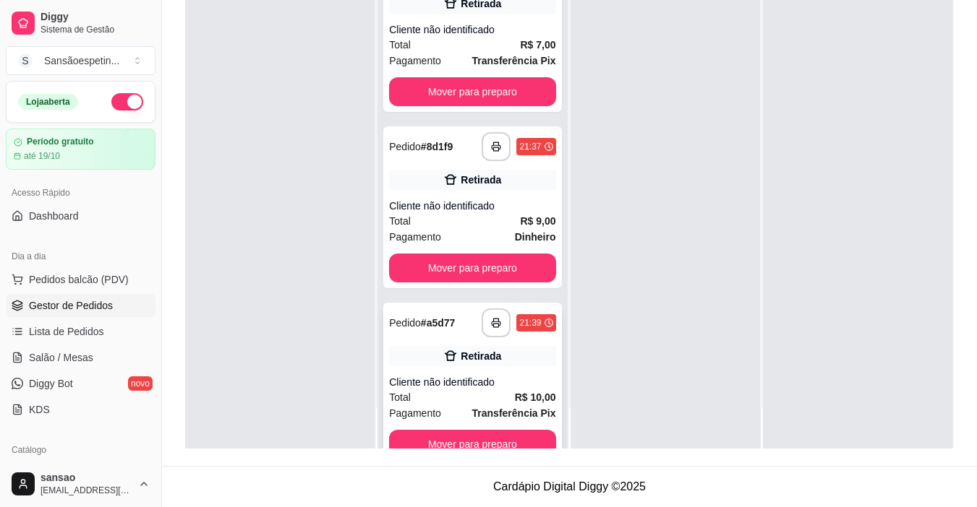
click at [467, 368] on div "**********" at bounding box center [472, 384] width 178 height 162
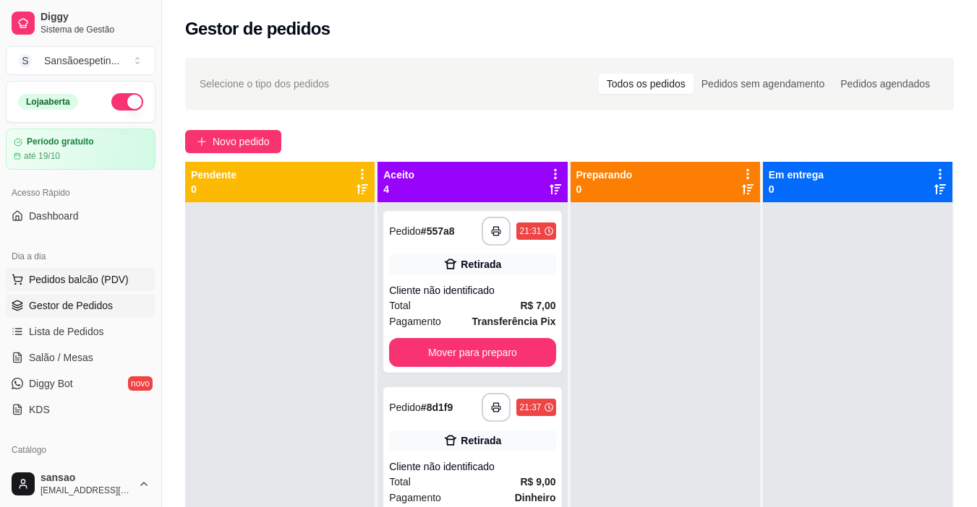
click at [62, 277] on span "Pedidos balcão (PDV)" at bounding box center [79, 280] width 100 height 14
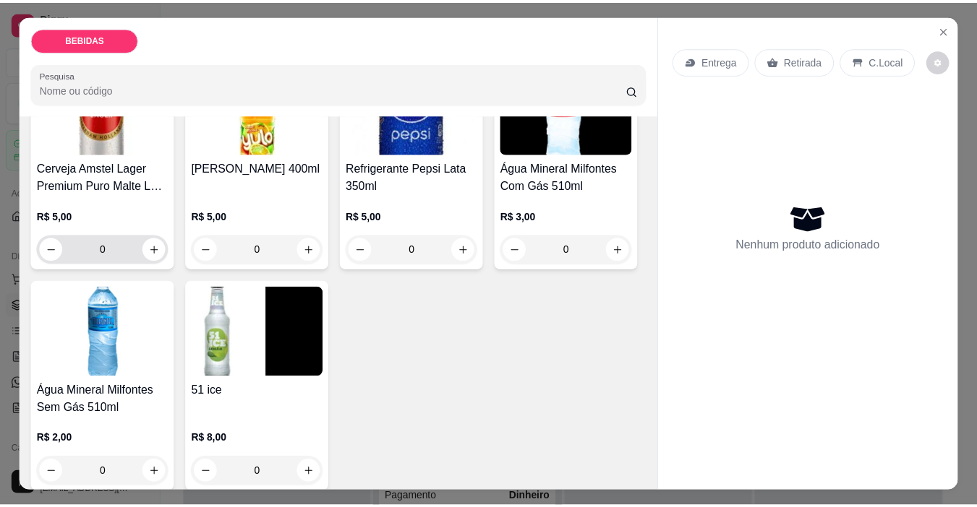
scroll to position [506, 0]
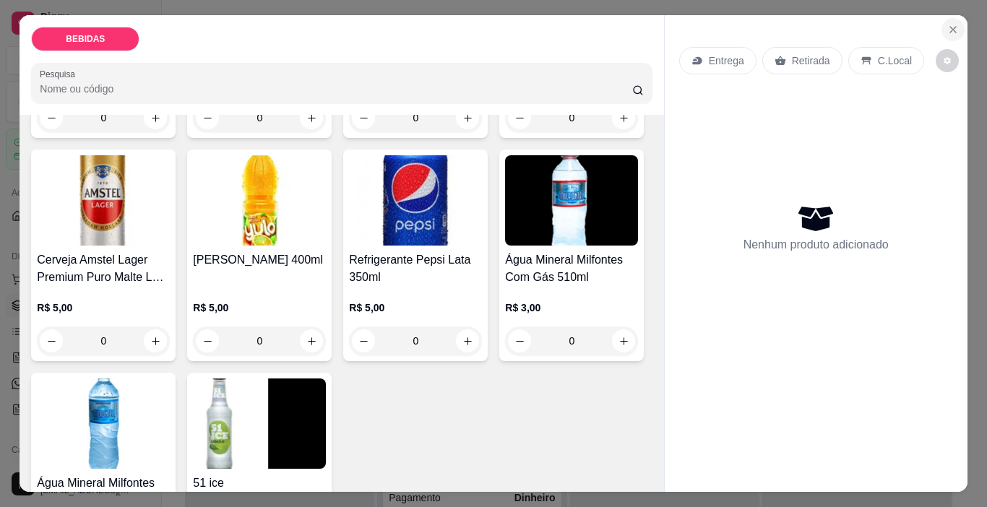
click at [949, 30] on icon "Close" at bounding box center [954, 30] width 12 height 12
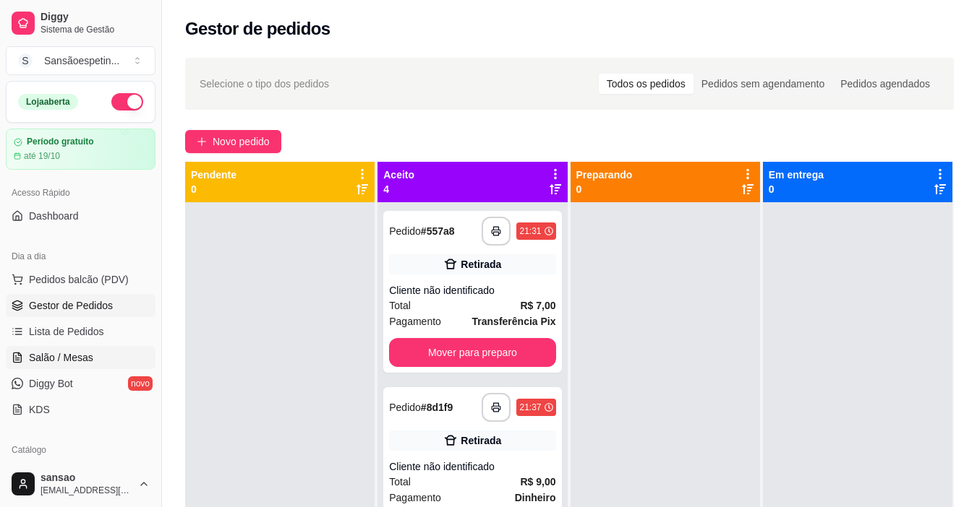
click at [63, 348] on link "Salão / Mesas" at bounding box center [81, 357] width 150 height 23
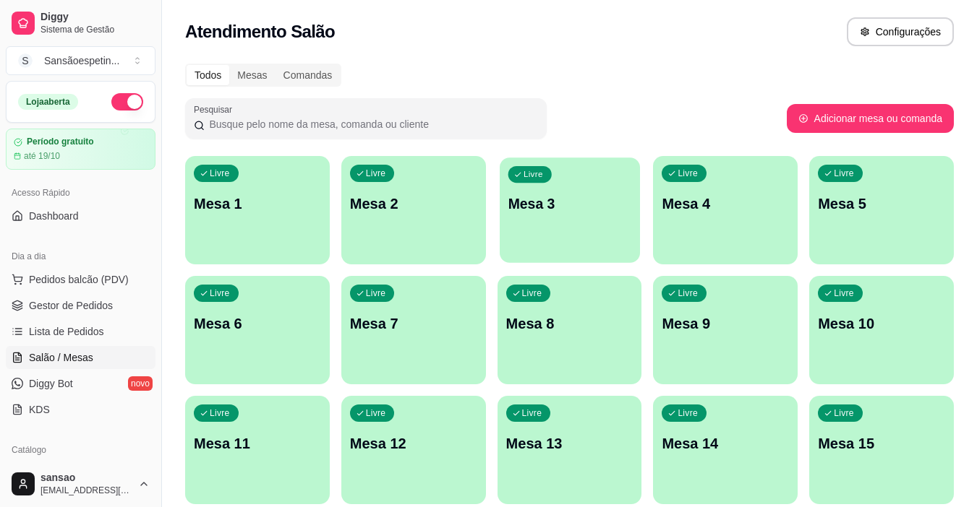
click at [560, 202] on p "Mesa 3" at bounding box center [569, 204] width 124 height 20
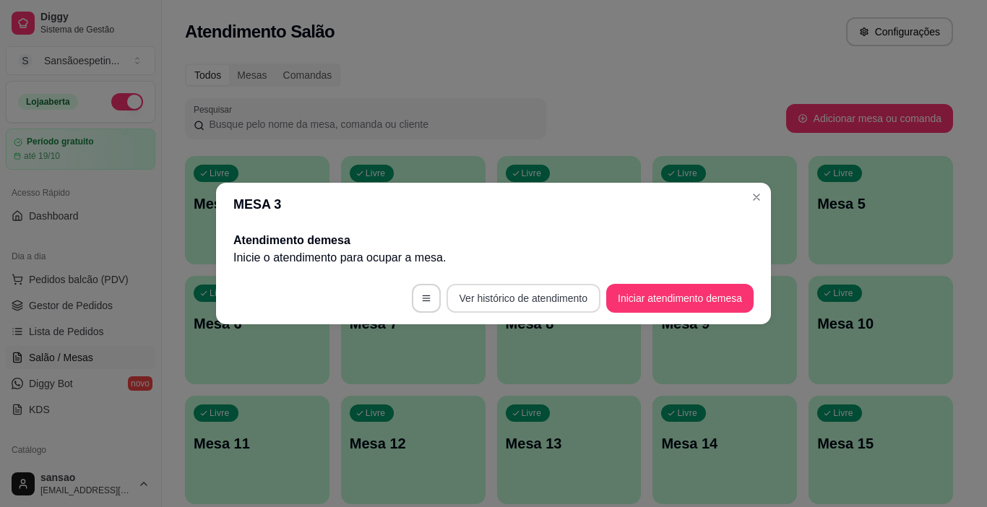
click at [554, 291] on button "Ver histórico de atendimento" at bounding box center [524, 298] width 154 height 29
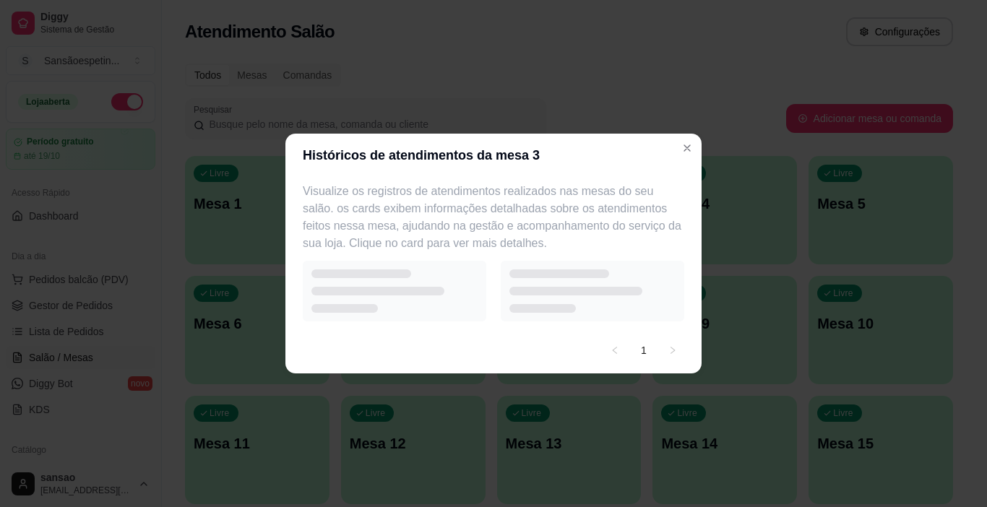
select select "7"
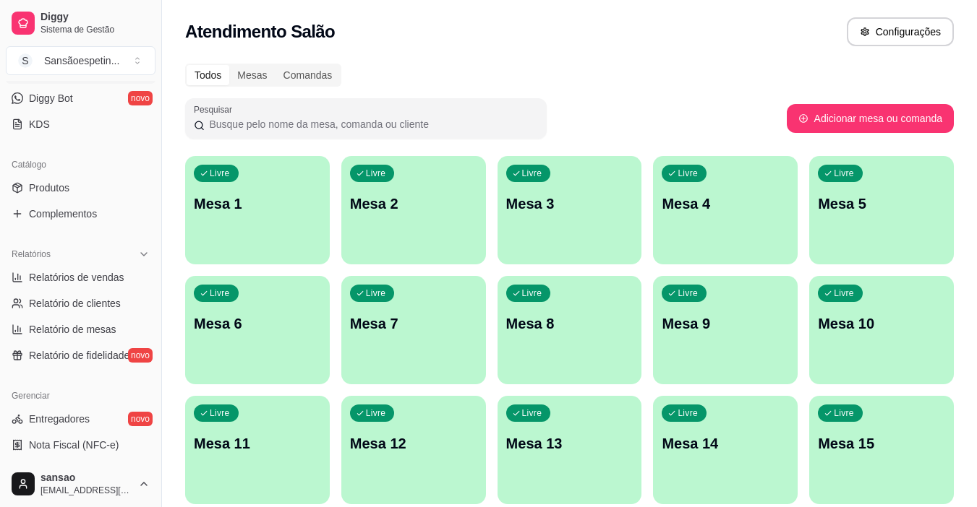
scroll to position [289, 0]
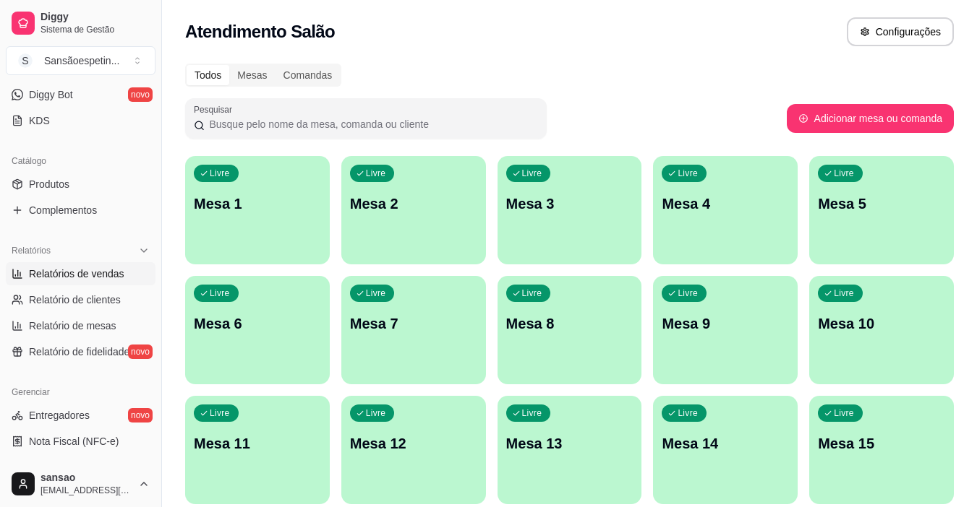
click at [91, 279] on span "Relatórios de vendas" at bounding box center [76, 274] width 95 height 14
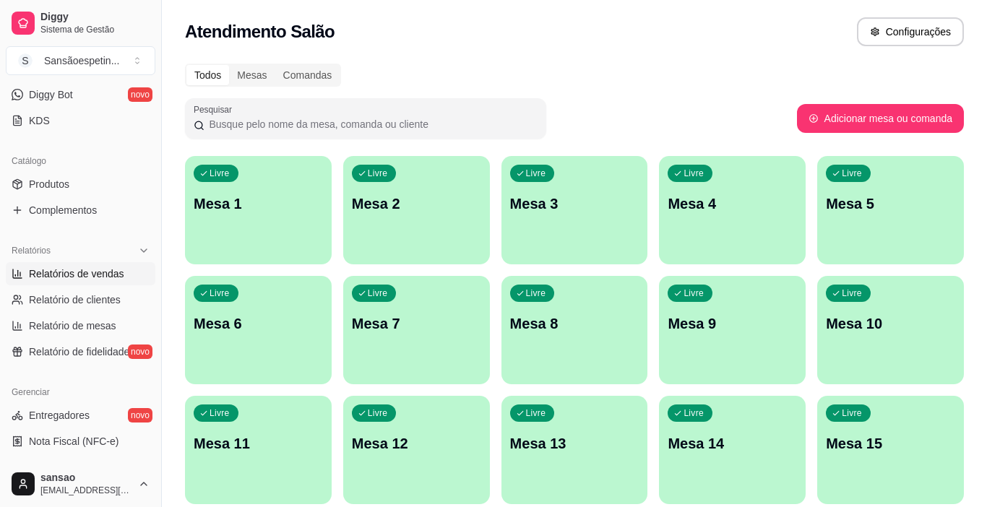
select select "ALL"
select select "0"
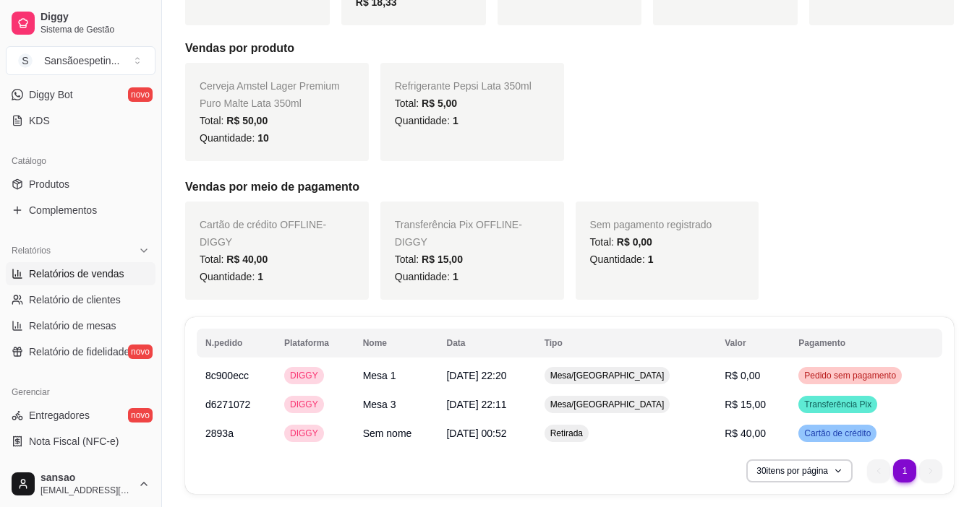
scroll to position [289, 0]
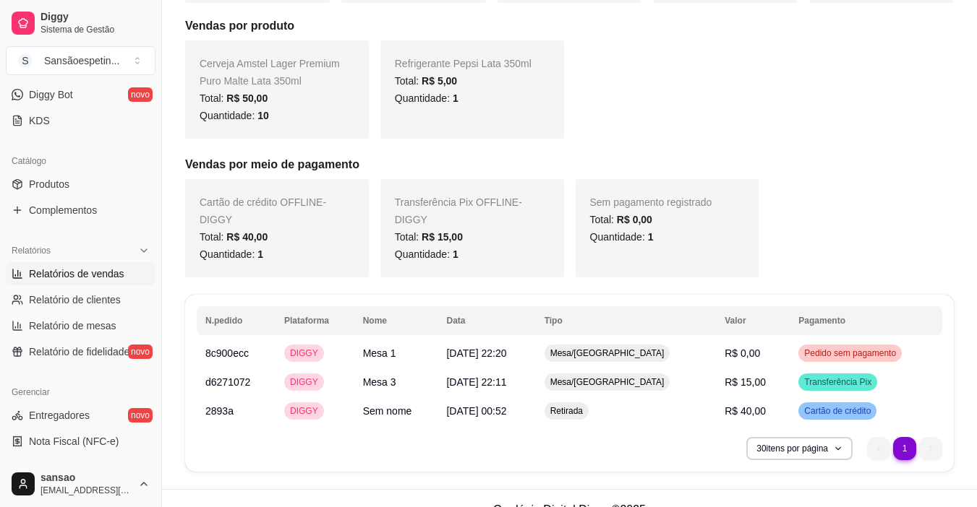
click at [247, 220] on div "Cartão de crédito OFFLINE - DIGGY Total: R$ 40,00 Quantidade: 1" at bounding box center [277, 228] width 184 height 98
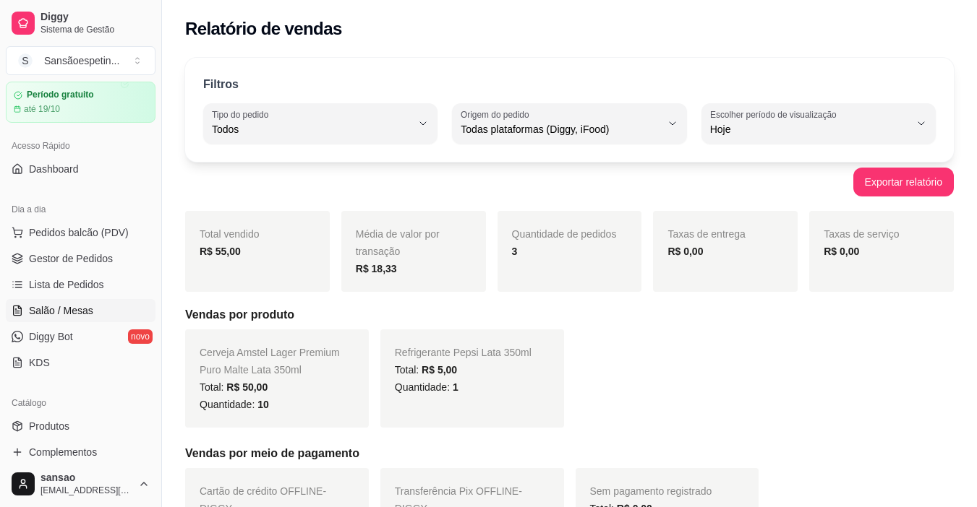
scroll to position [72, 0]
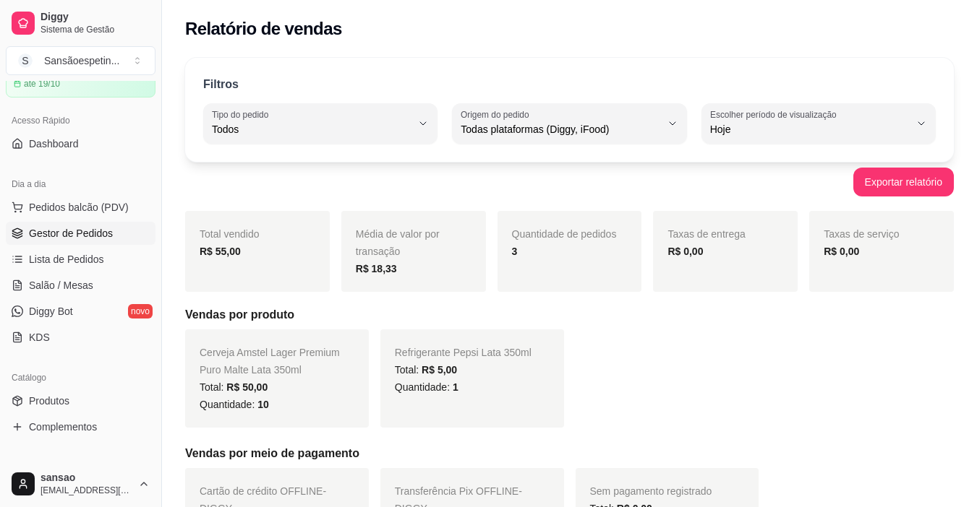
click at [96, 238] on span "Gestor de Pedidos" at bounding box center [71, 233] width 84 height 14
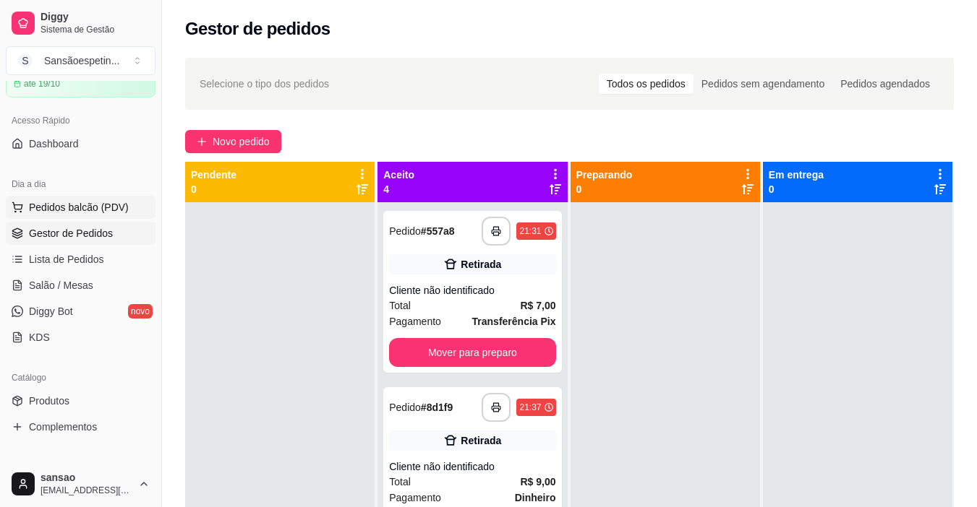
click at [113, 215] on button "Pedidos balcão (PDV)" at bounding box center [81, 207] width 150 height 23
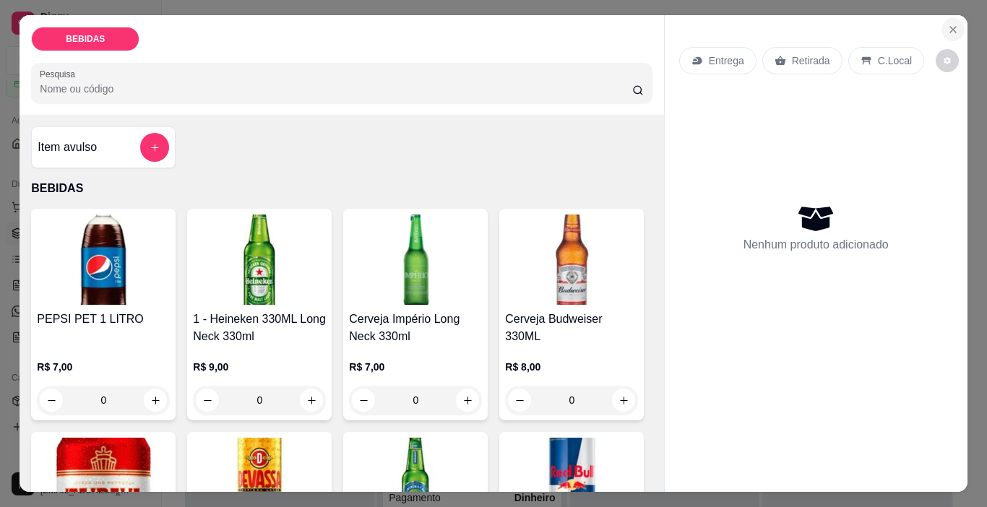
click at [948, 24] on icon "Close" at bounding box center [954, 30] width 12 height 12
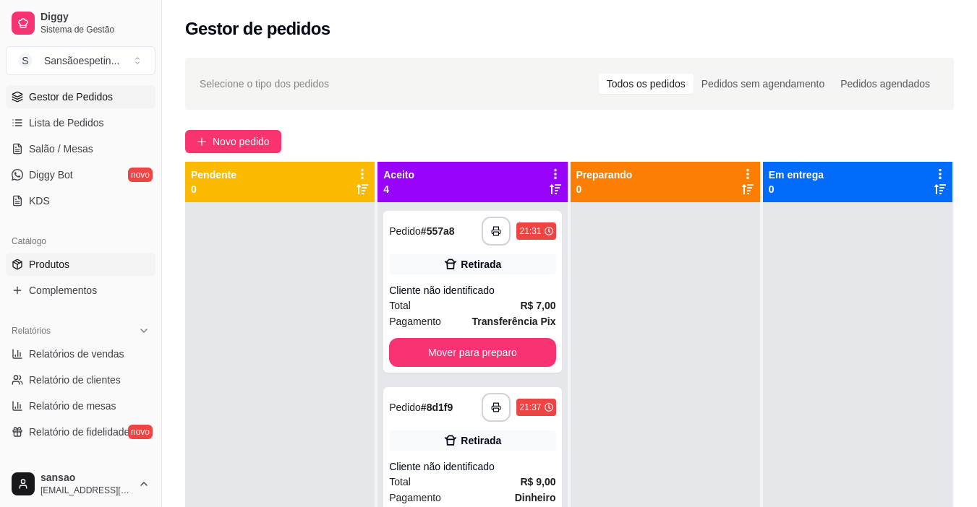
scroll to position [171, 0]
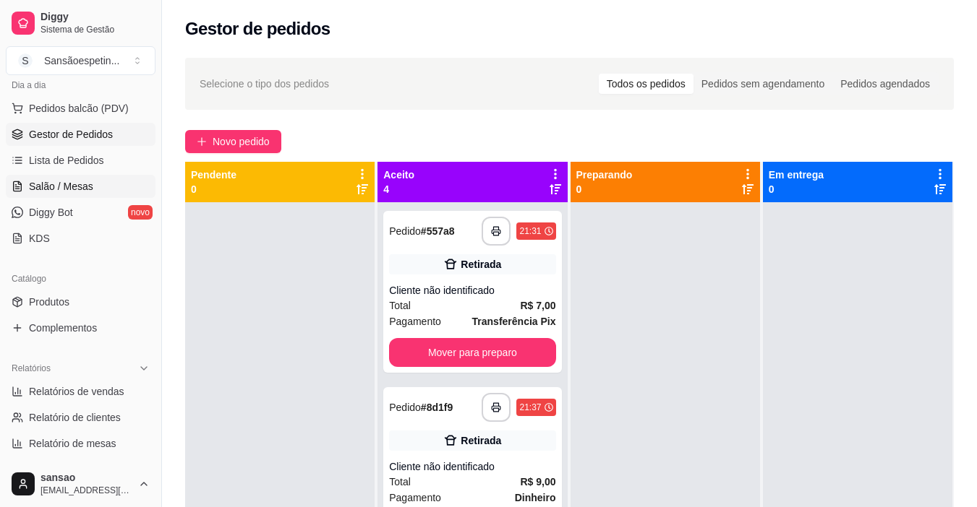
click at [82, 188] on span "Salão / Mesas" at bounding box center [61, 186] width 64 height 14
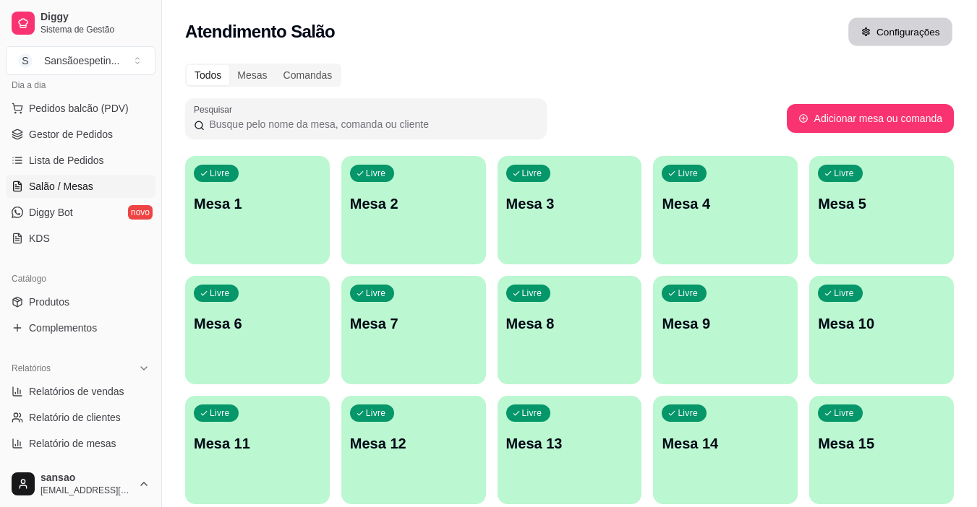
click at [922, 21] on button "Configurações" at bounding box center [900, 32] width 104 height 28
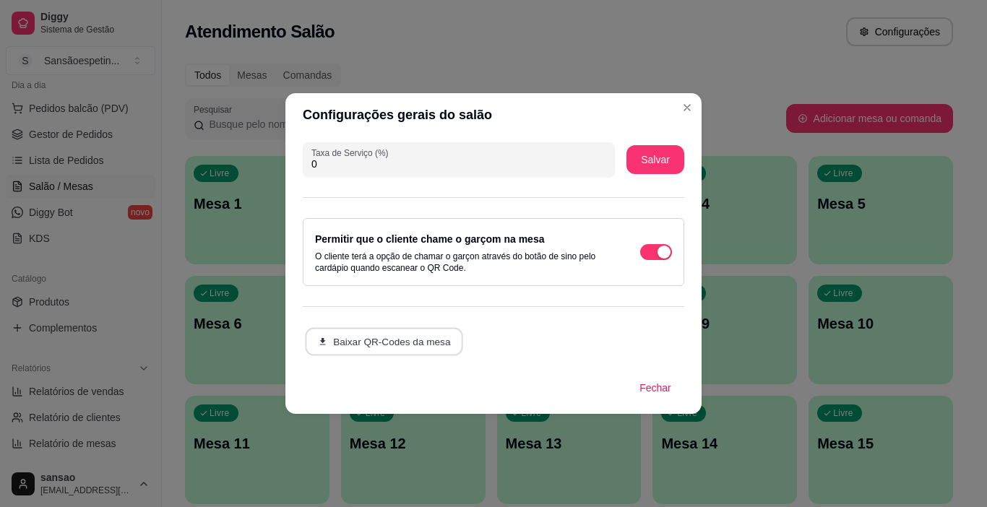
click at [409, 333] on button "Baixar QR-Codes da mesa" at bounding box center [384, 342] width 158 height 28
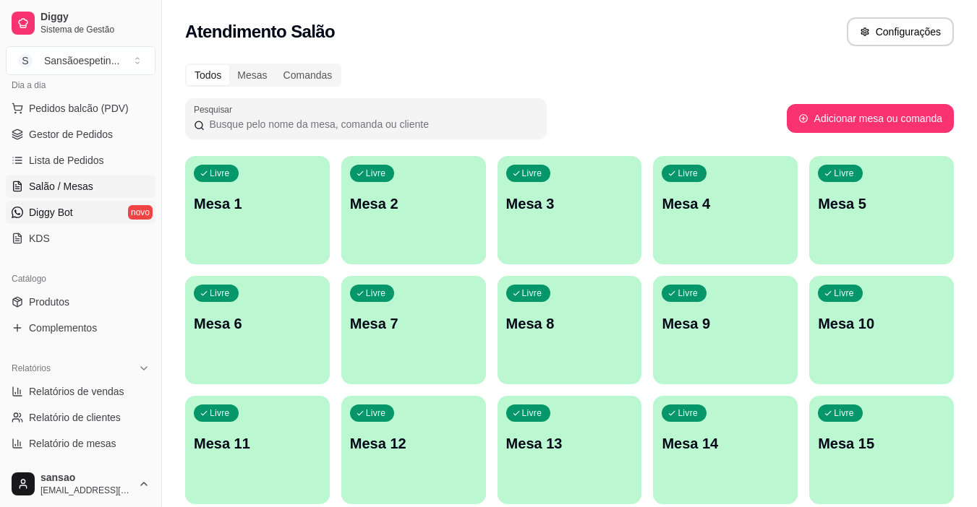
click at [82, 222] on link "Diggy Bot novo" at bounding box center [81, 212] width 150 height 23
